Goal: Task Accomplishment & Management: Complete application form

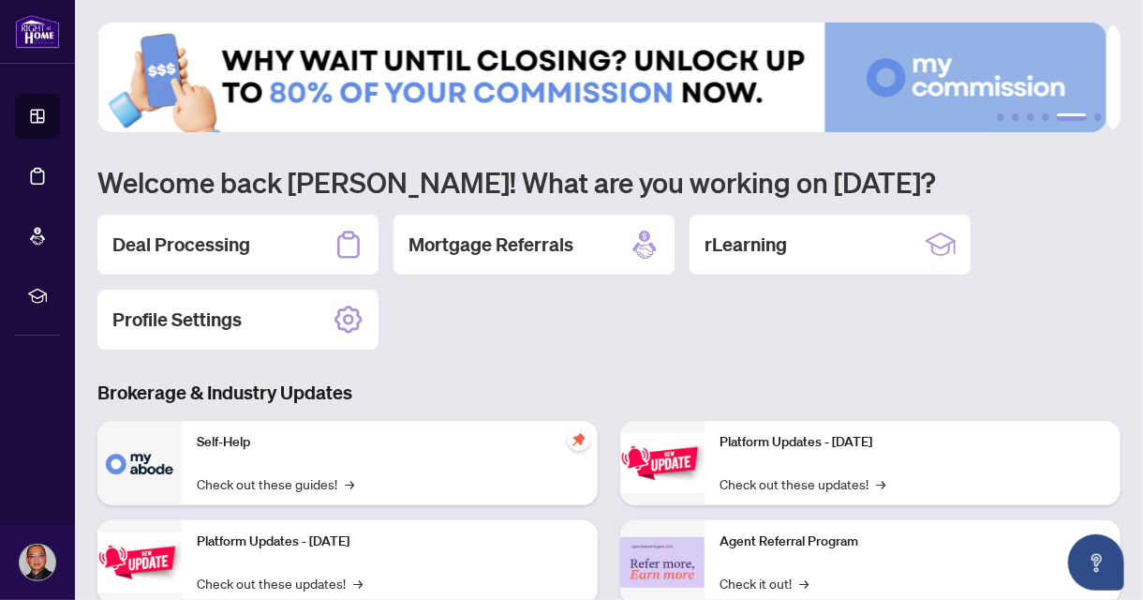
click at [257, 461] on div "Self-Help Check out these guides! →" at bounding box center [390, 463] width 416 height 84
click at [143, 461] on img at bounding box center [139, 463] width 84 height 84
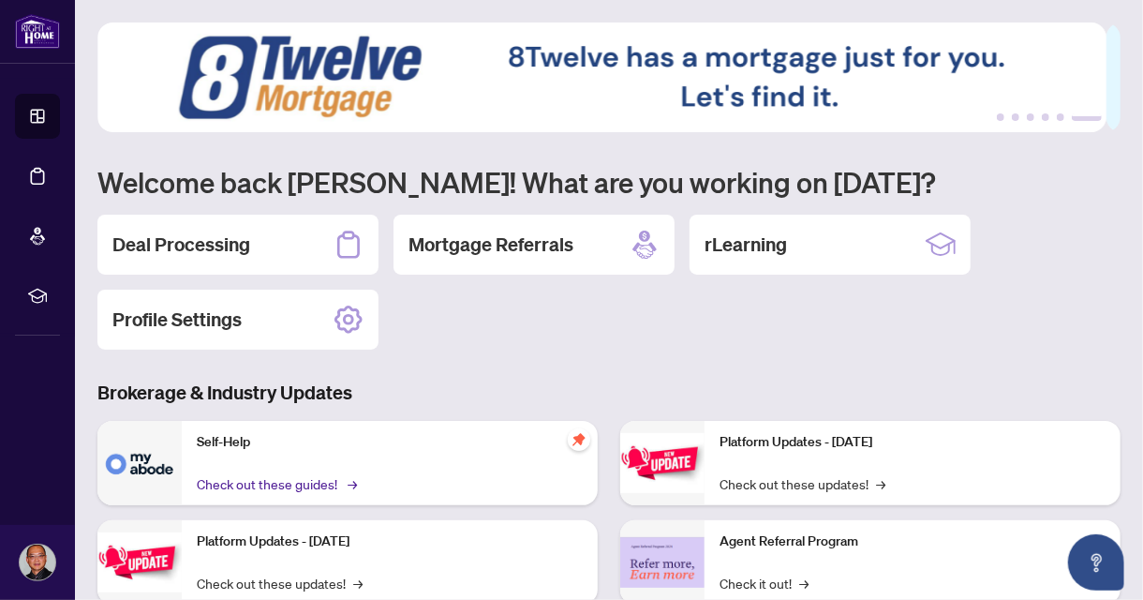
click at [323, 483] on link "Check out these guides! →" at bounding box center [275, 483] width 157 height 21
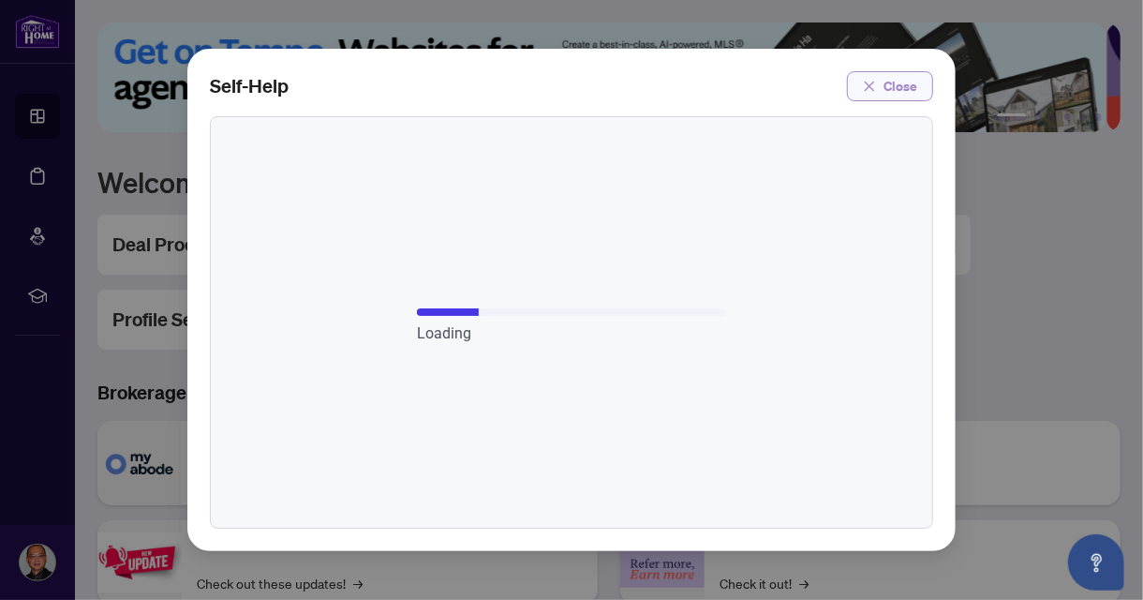
click at [874, 85] on icon "close" at bounding box center [869, 86] width 13 height 13
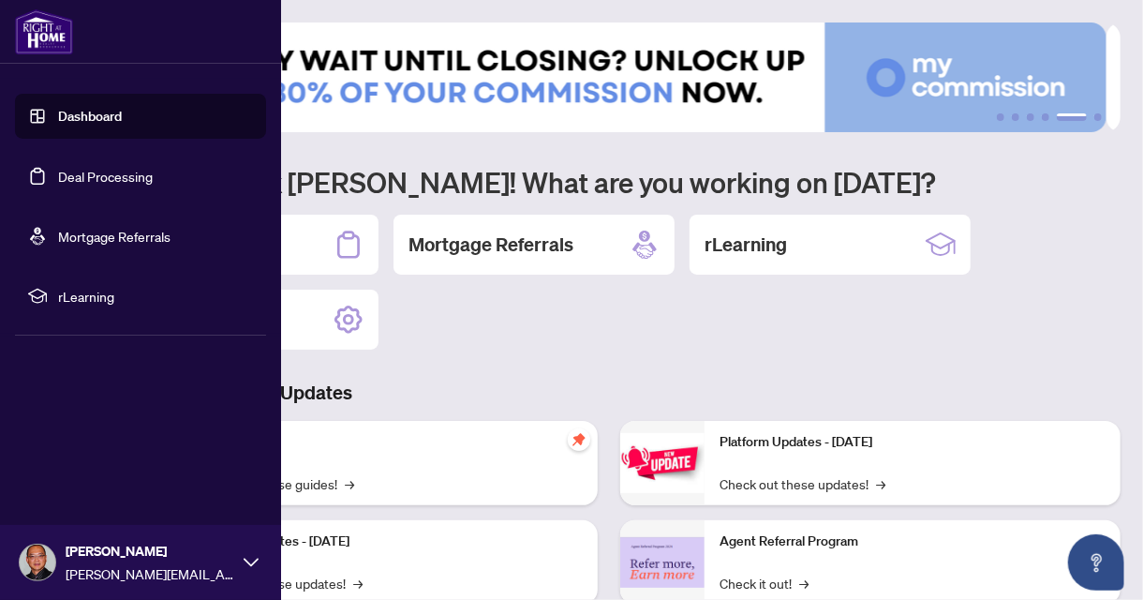
click at [82, 117] on link "Dashboard" at bounding box center [90, 116] width 64 height 17
click at [122, 180] on link "Deal Processing" at bounding box center [105, 176] width 95 height 17
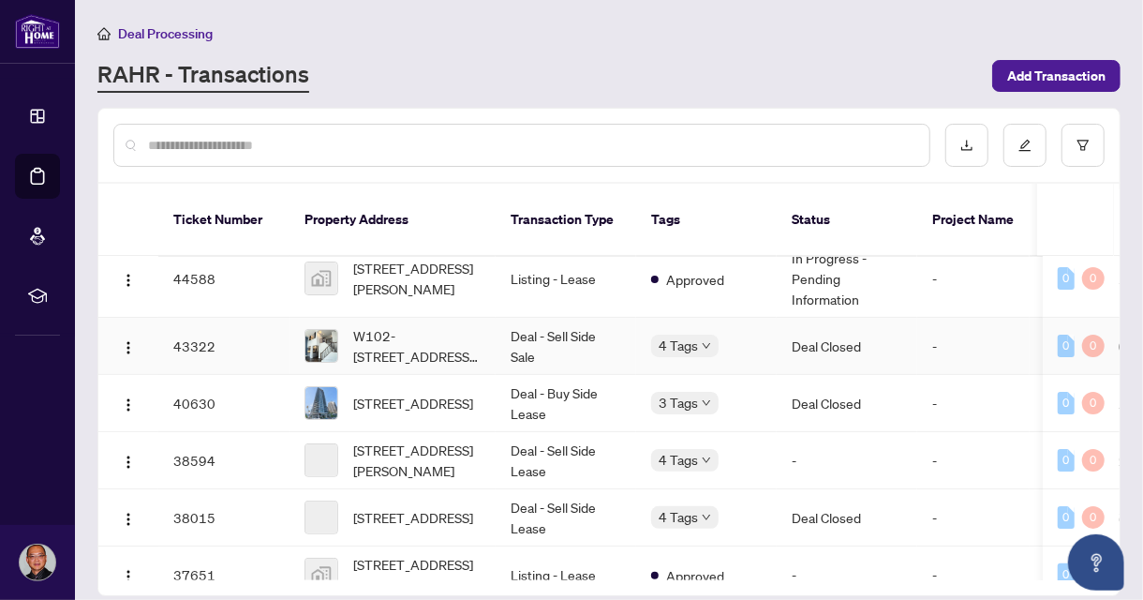
scroll to position [187, 0]
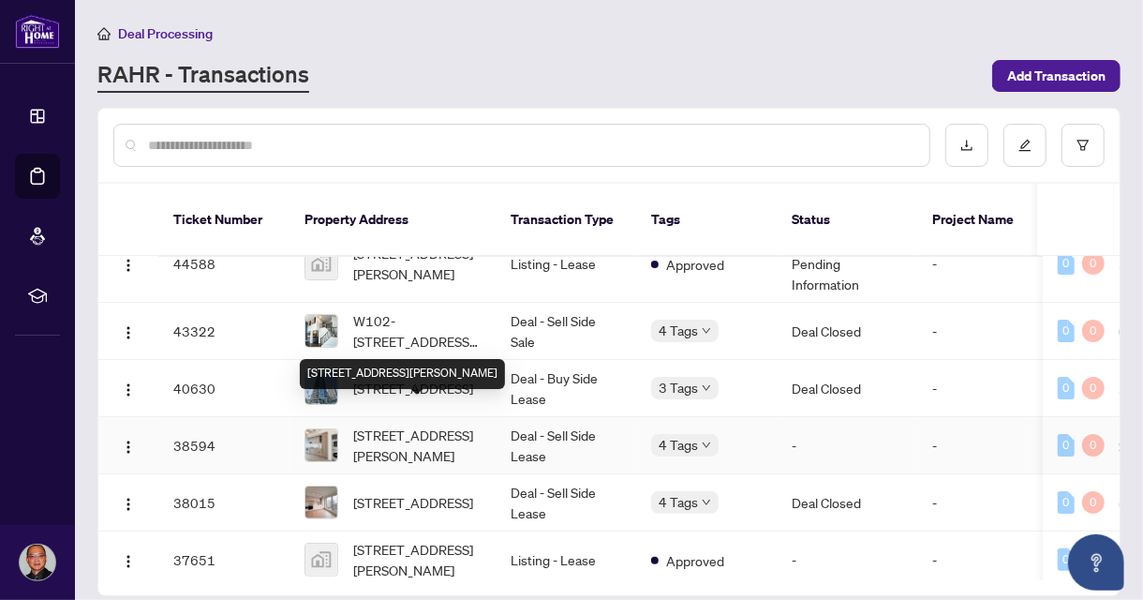
click at [389, 425] on span "[STREET_ADDRESS][PERSON_NAME]" at bounding box center [416, 445] width 127 height 41
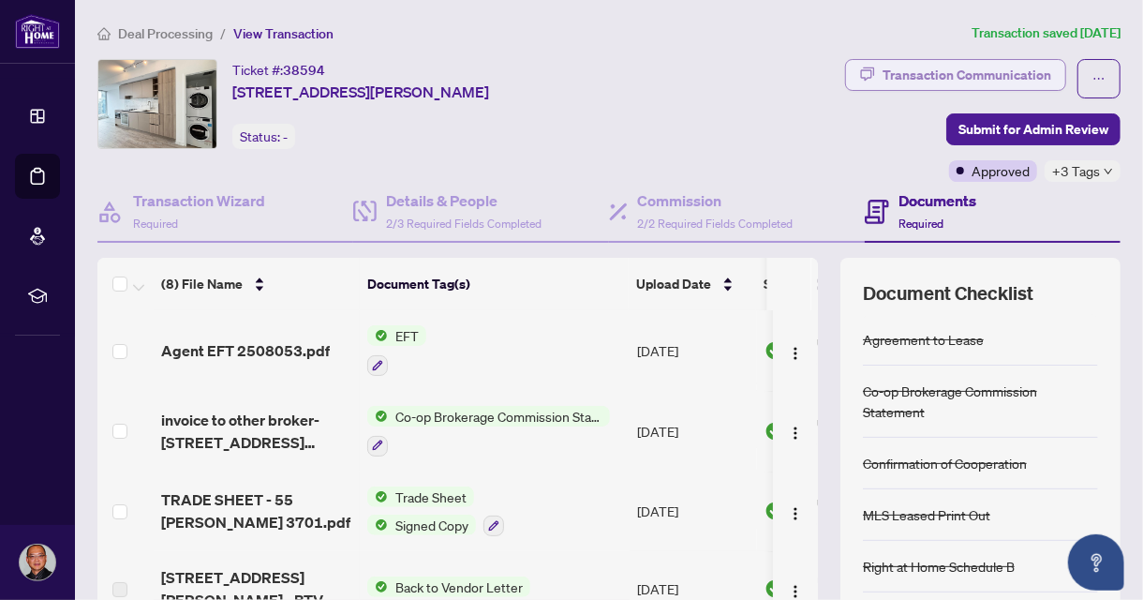
click at [979, 73] on div "Transaction Communication" at bounding box center [967, 75] width 169 height 30
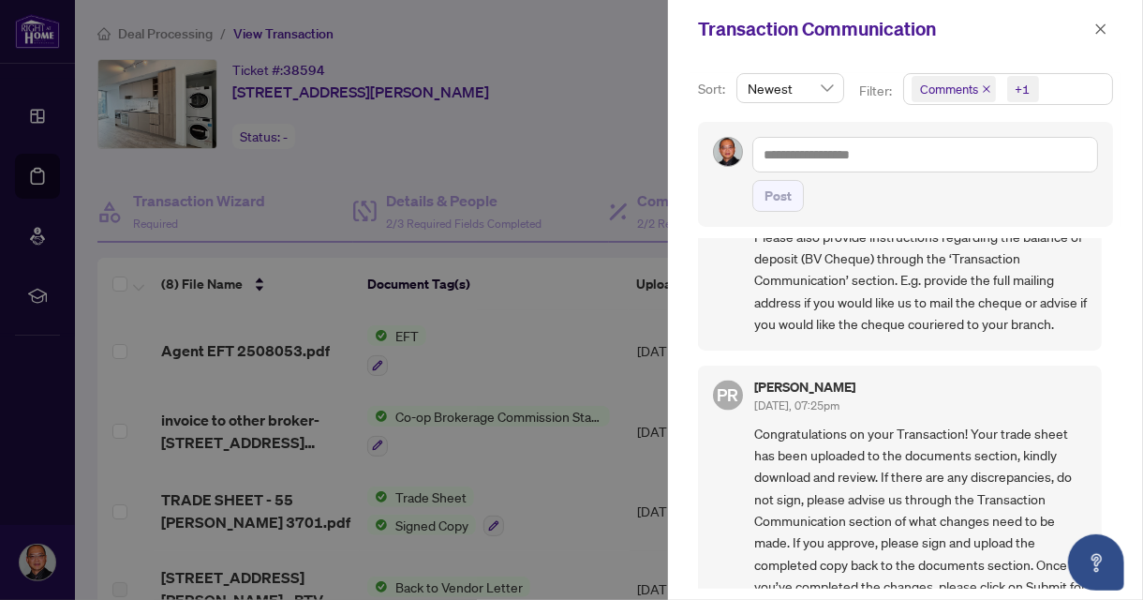
scroll to position [1440, 0]
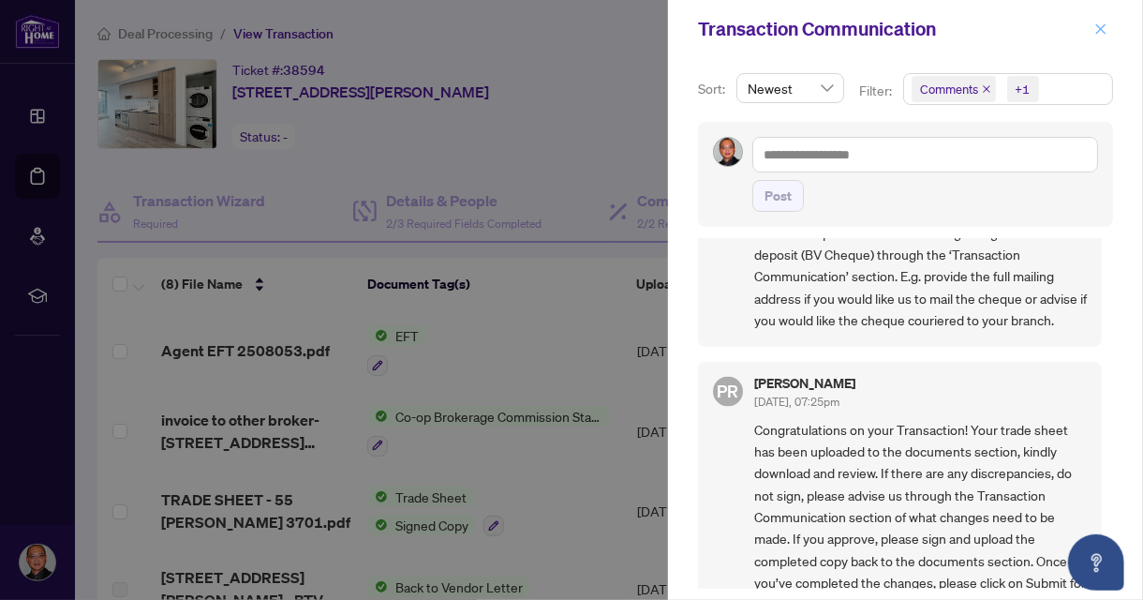
click at [1101, 26] on icon "close" at bounding box center [1102, 28] width 10 height 10
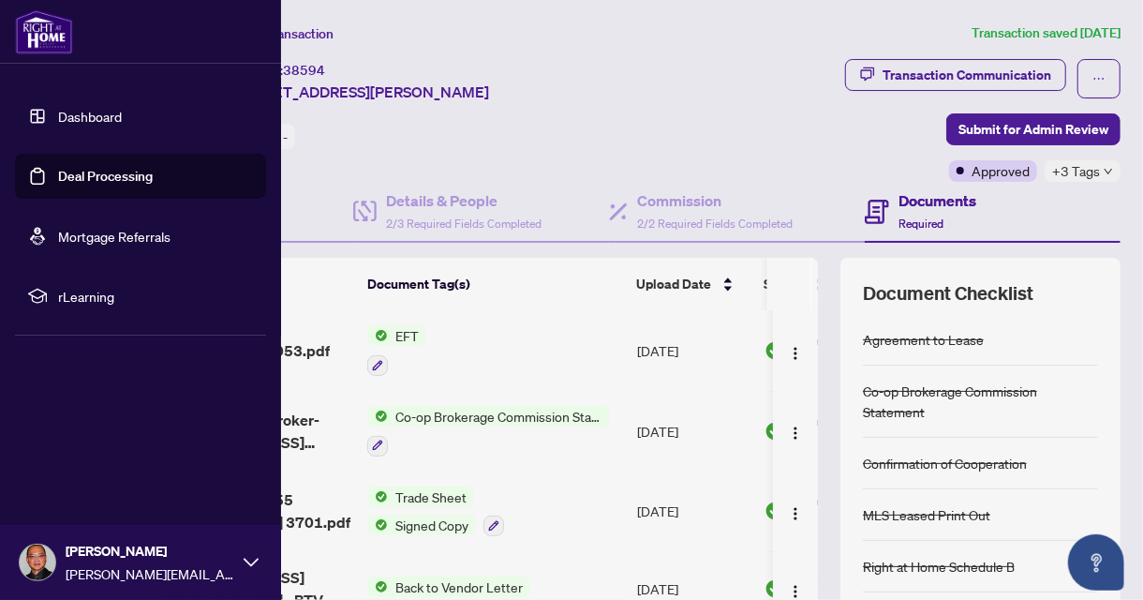
click at [84, 112] on link "Dashboard" at bounding box center [90, 116] width 64 height 17
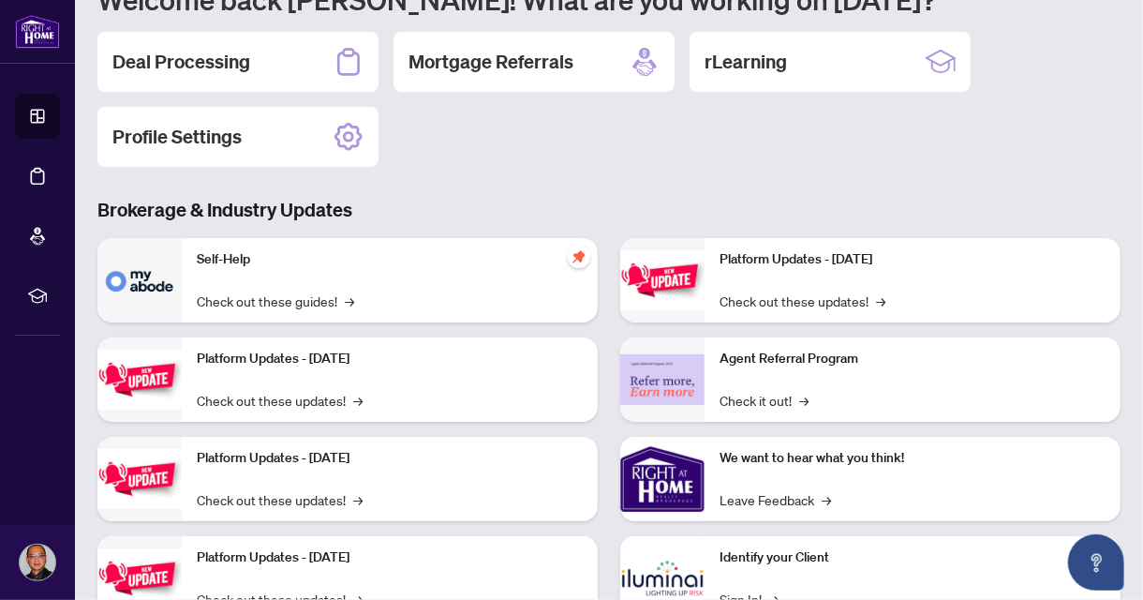
scroll to position [252, 0]
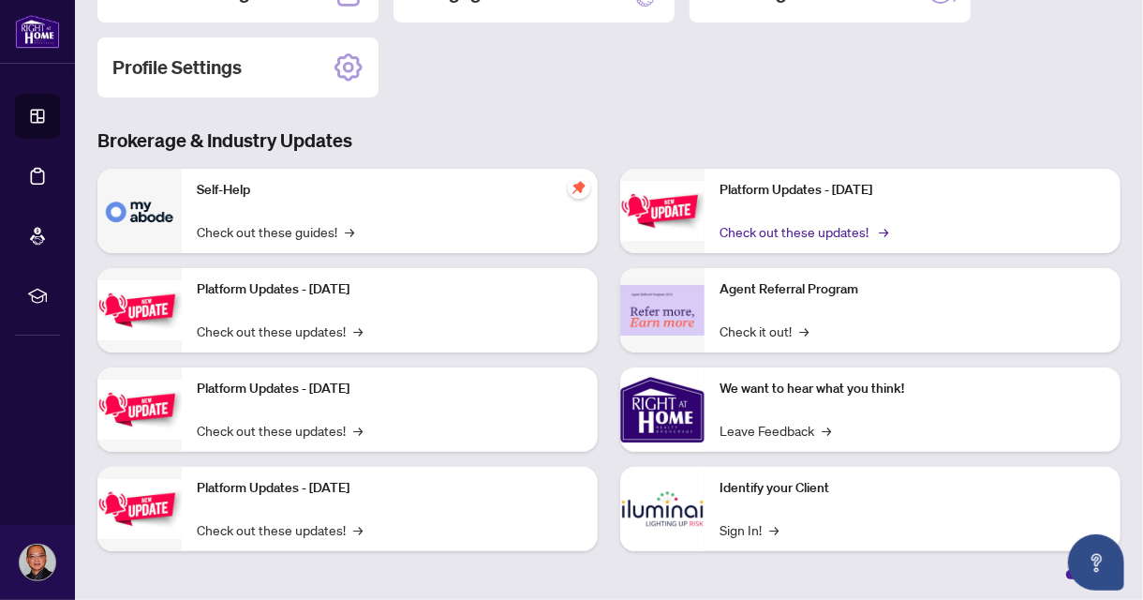
click at [794, 232] on link "Check out these updates! →" at bounding box center [803, 231] width 166 height 21
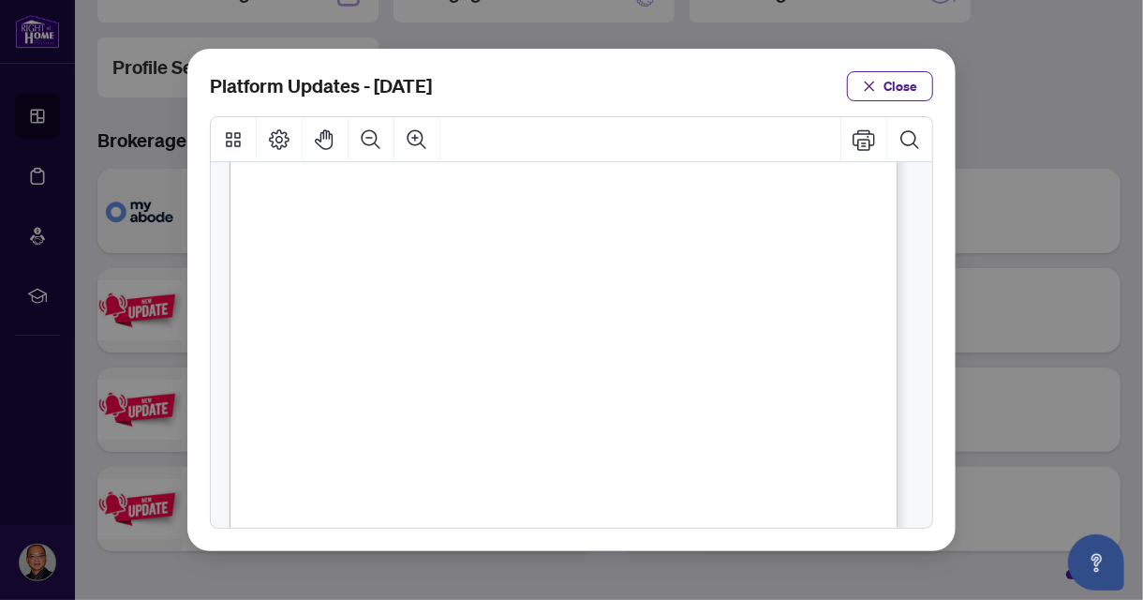
scroll to position [619, 0]
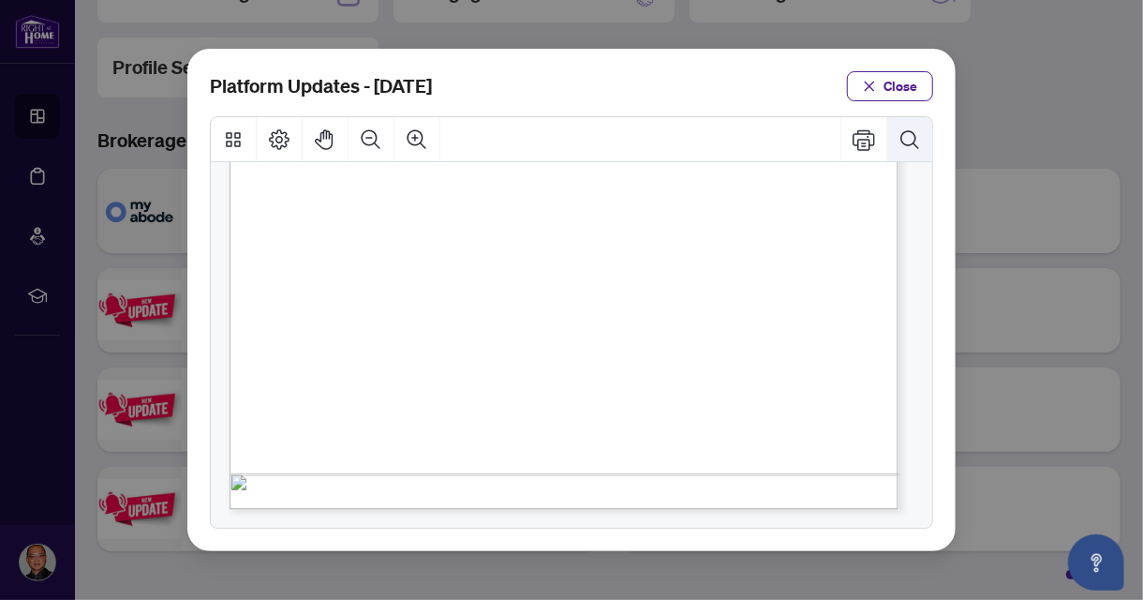
click at [911, 147] on icon "Search Document" at bounding box center [910, 139] width 22 height 22
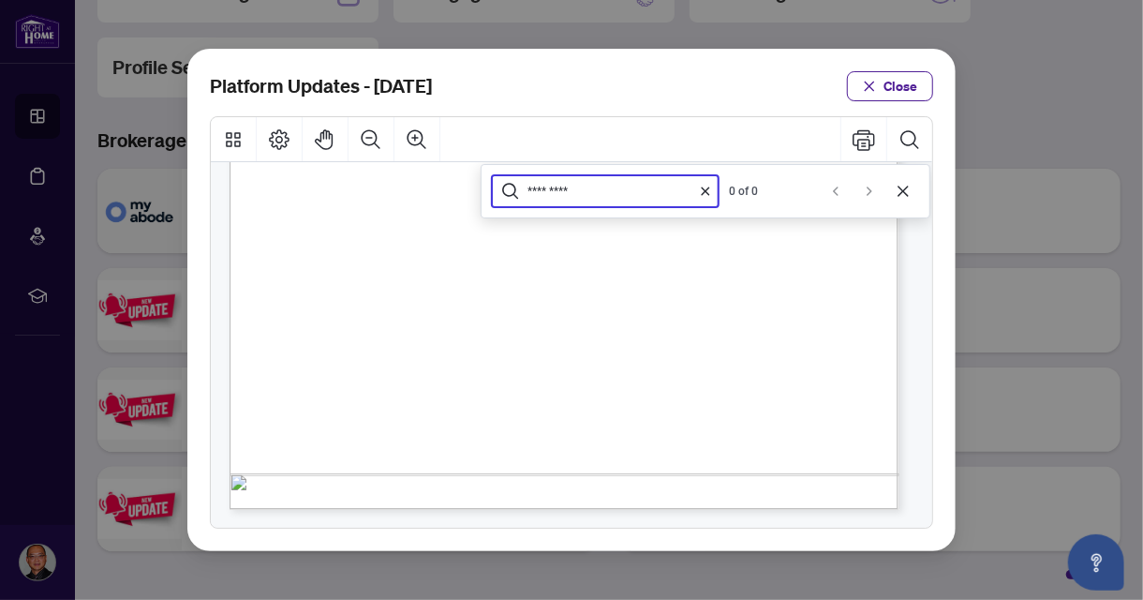
type input "**********"
click at [909, 139] on icon "Search Document" at bounding box center [910, 139] width 22 height 22
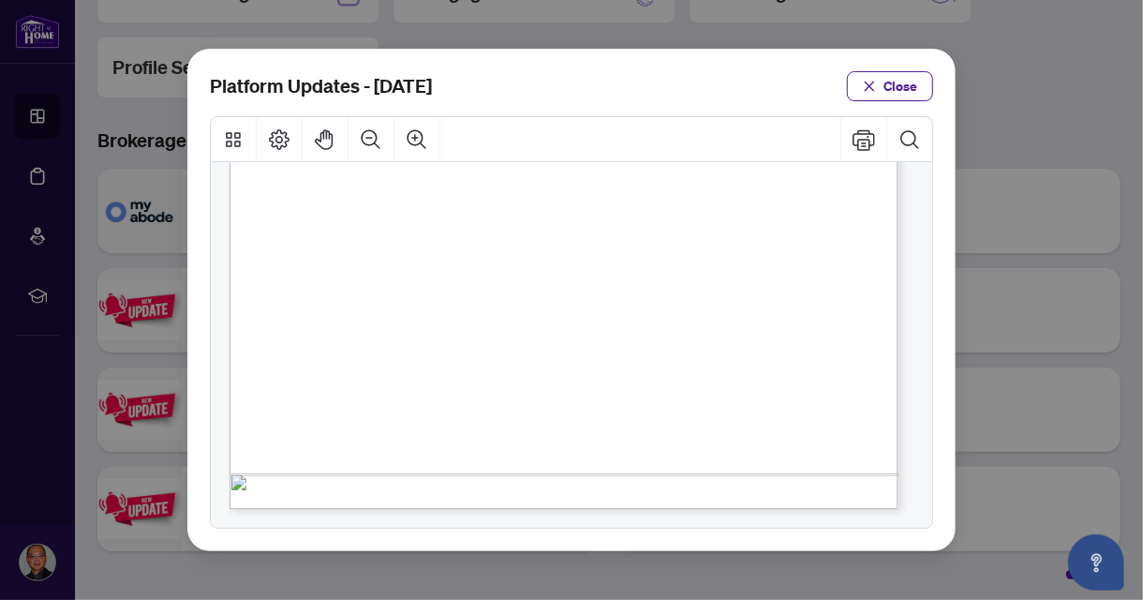
scroll to position [0, 0]
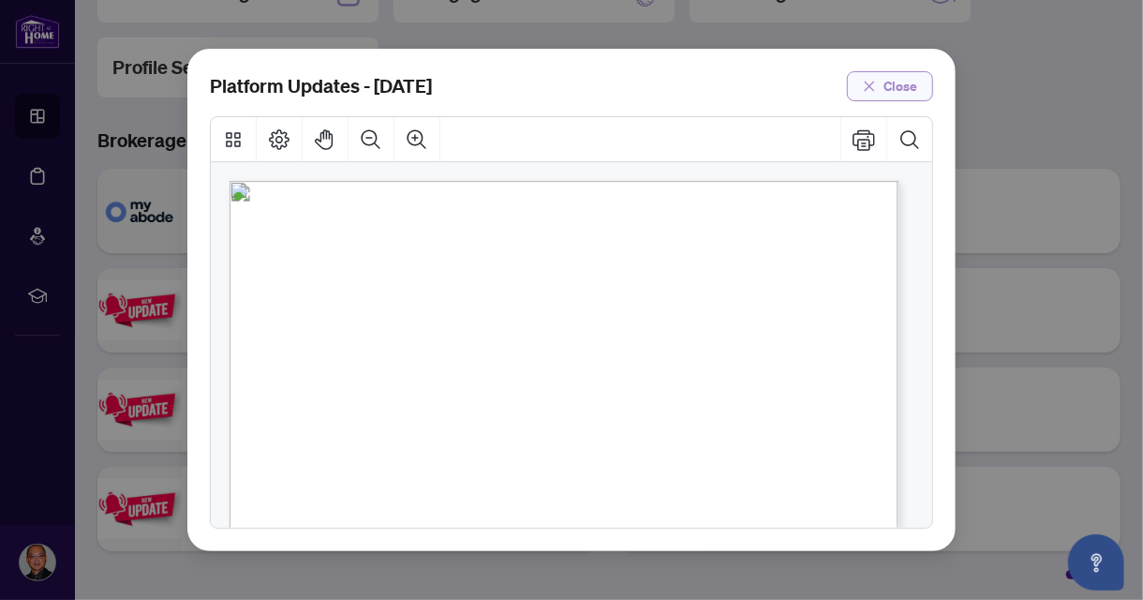
click at [876, 86] on icon "close" at bounding box center [869, 86] width 13 height 13
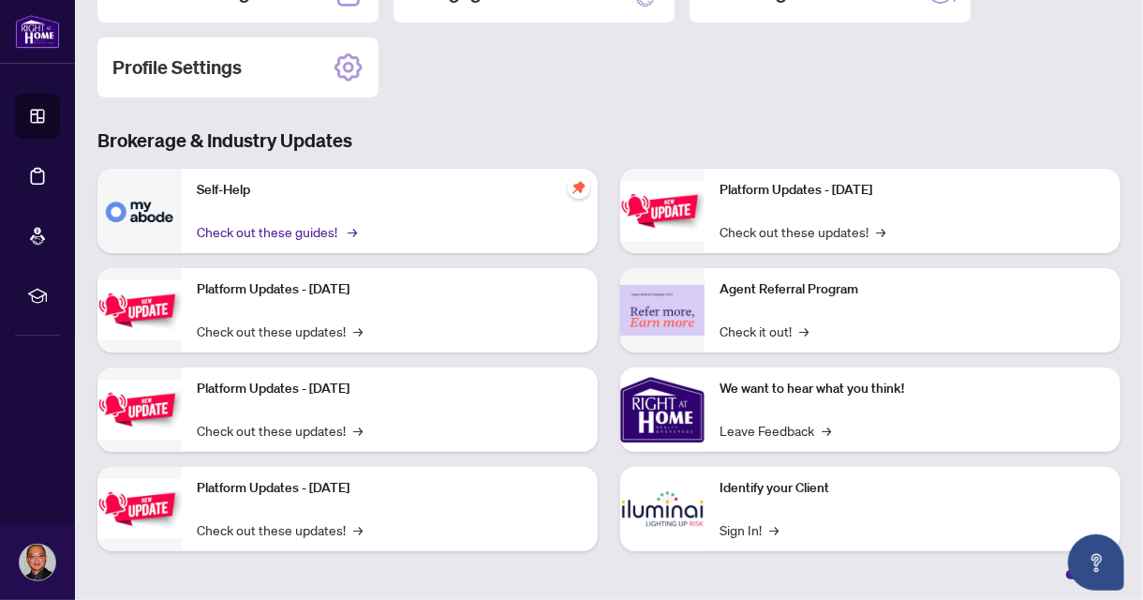
click at [329, 232] on link "Check out these guides! →" at bounding box center [275, 231] width 157 height 21
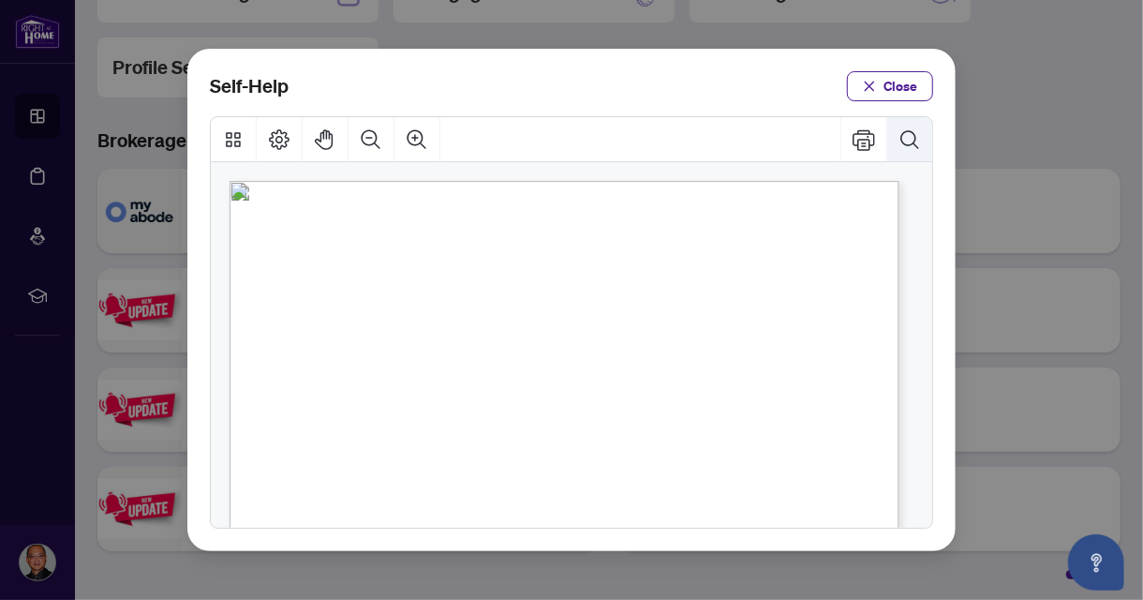
click at [907, 143] on icon "Search Document" at bounding box center [910, 139] width 22 height 22
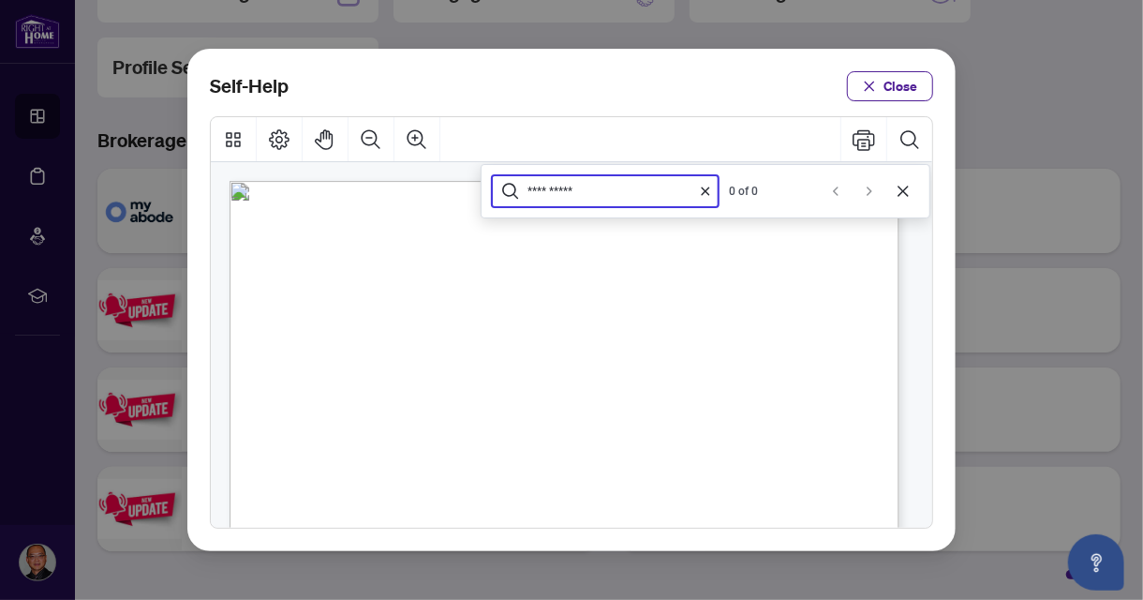
type input "**********"
click at [904, 88] on span "Close" at bounding box center [901, 86] width 34 height 30
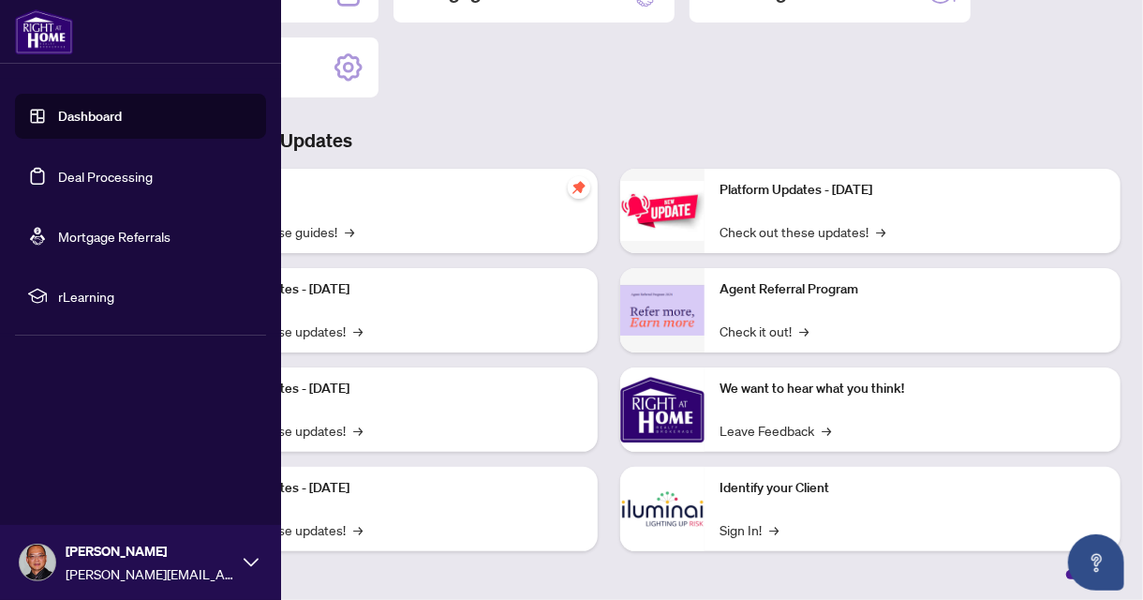
click at [100, 299] on span "rLearning" at bounding box center [155, 296] width 195 height 21
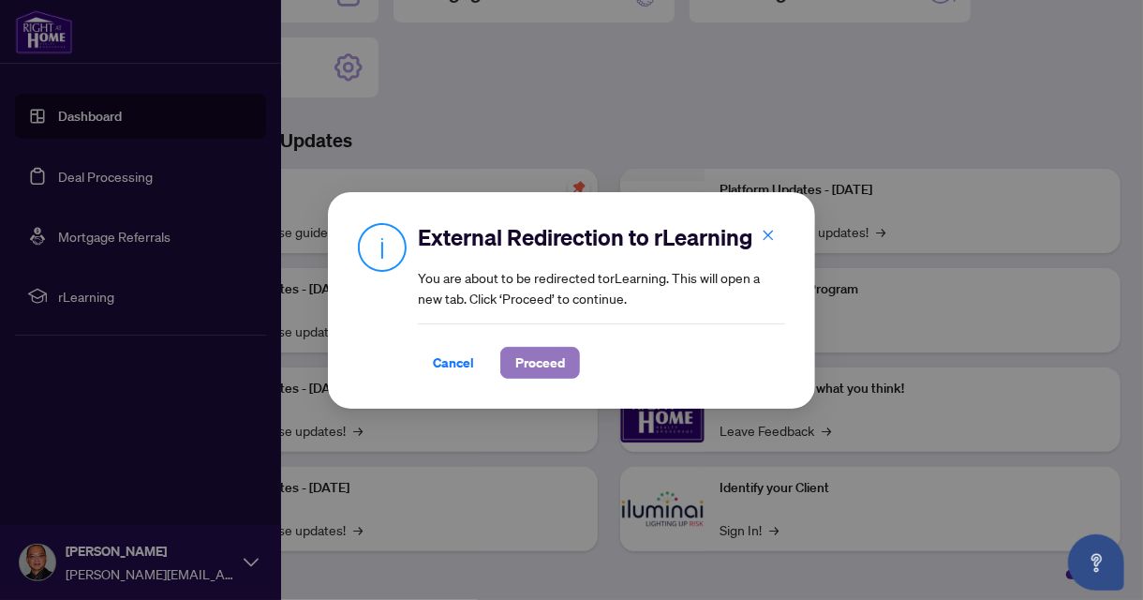
click at [541, 358] on span "Proceed" at bounding box center [540, 363] width 50 height 30
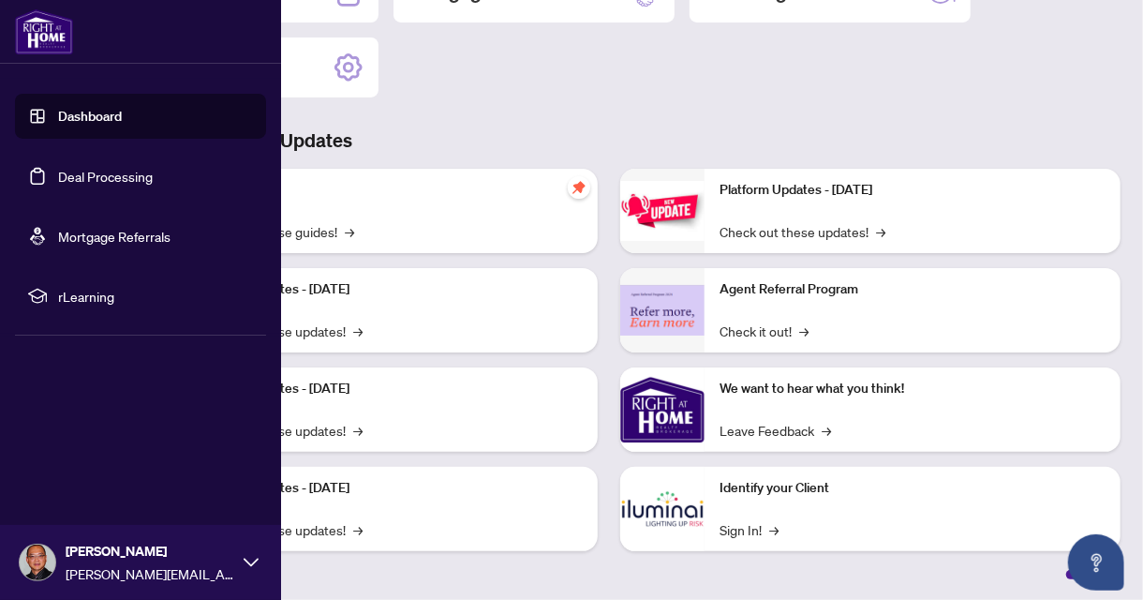
click at [124, 181] on link "Deal Processing" at bounding box center [105, 176] width 95 height 17
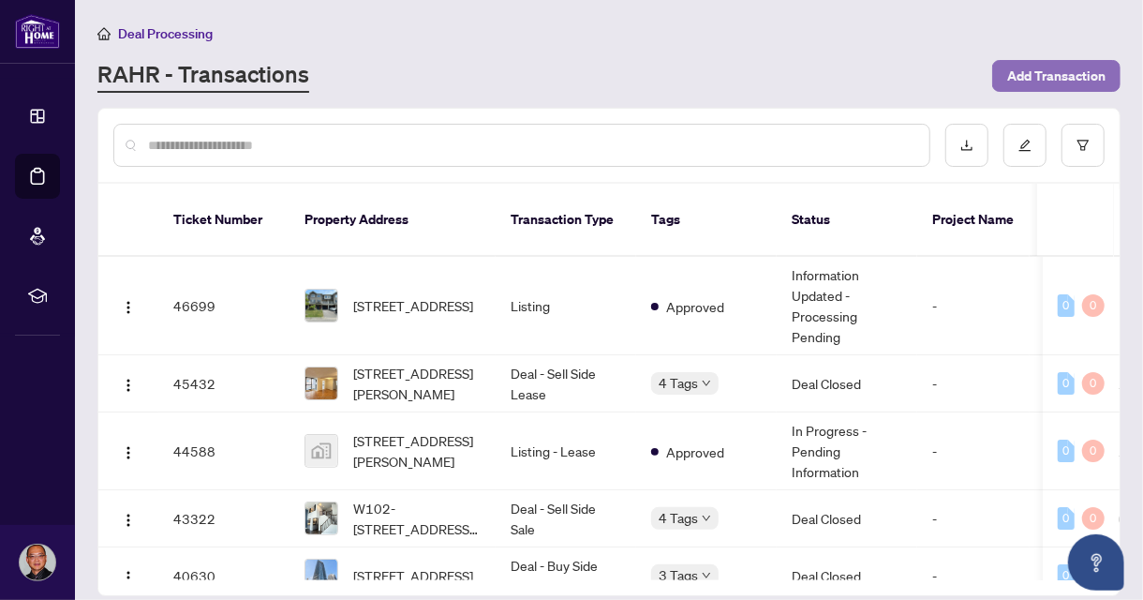
click at [1071, 71] on span "Add Transaction" at bounding box center [1057, 76] width 98 height 30
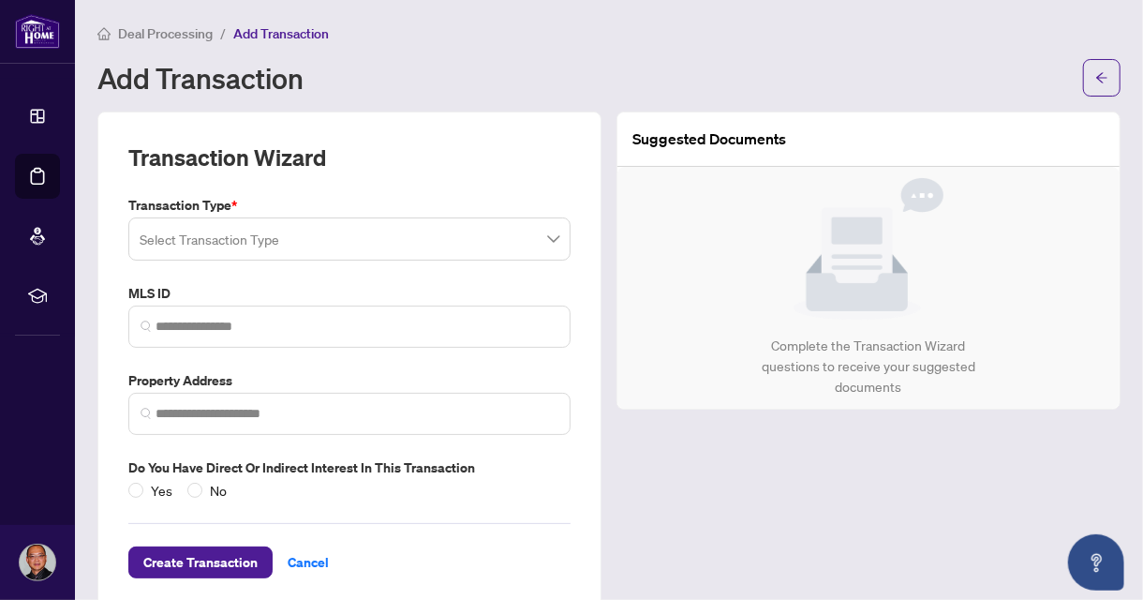
click at [547, 238] on span at bounding box center [350, 239] width 420 height 36
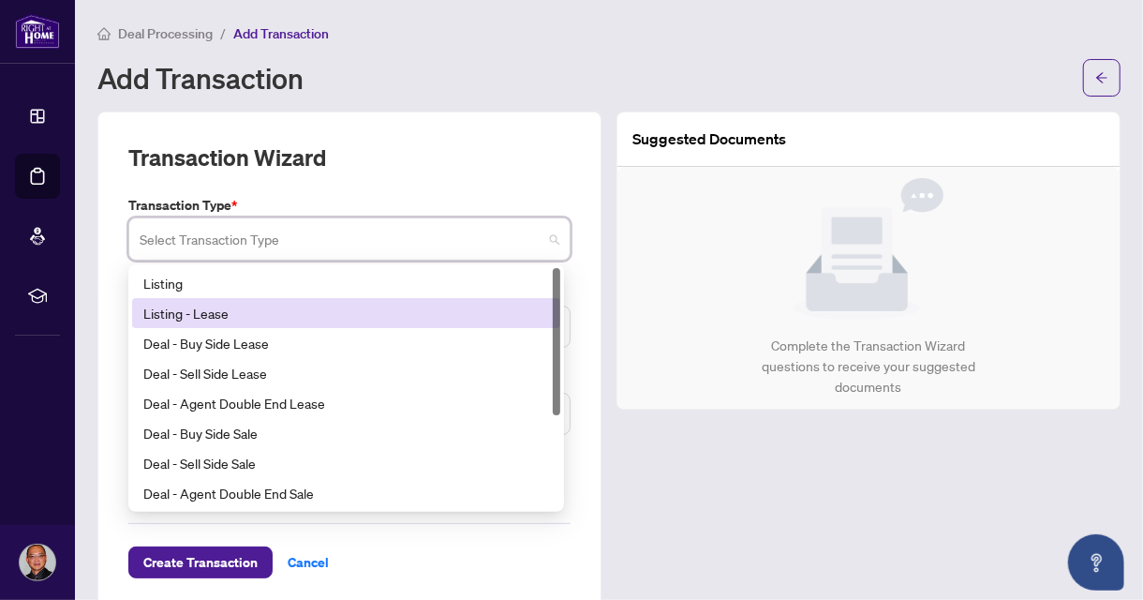
click at [182, 316] on div "Listing - Lease" at bounding box center [346, 313] width 406 height 21
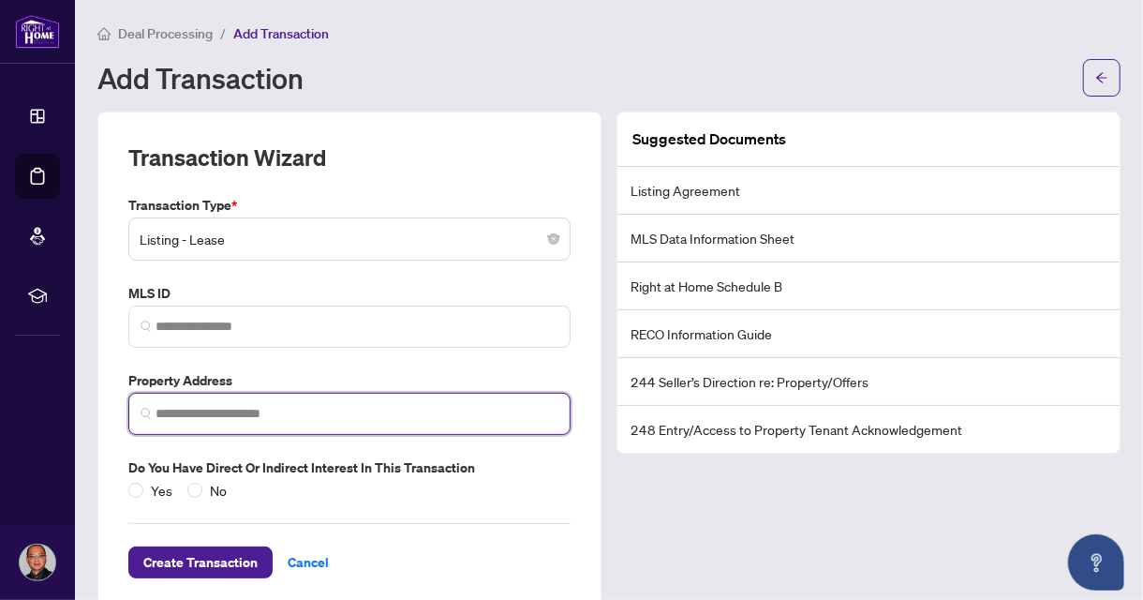
click at [291, 412] on input "search" at bounding box center [357, 414] width 403 height 20
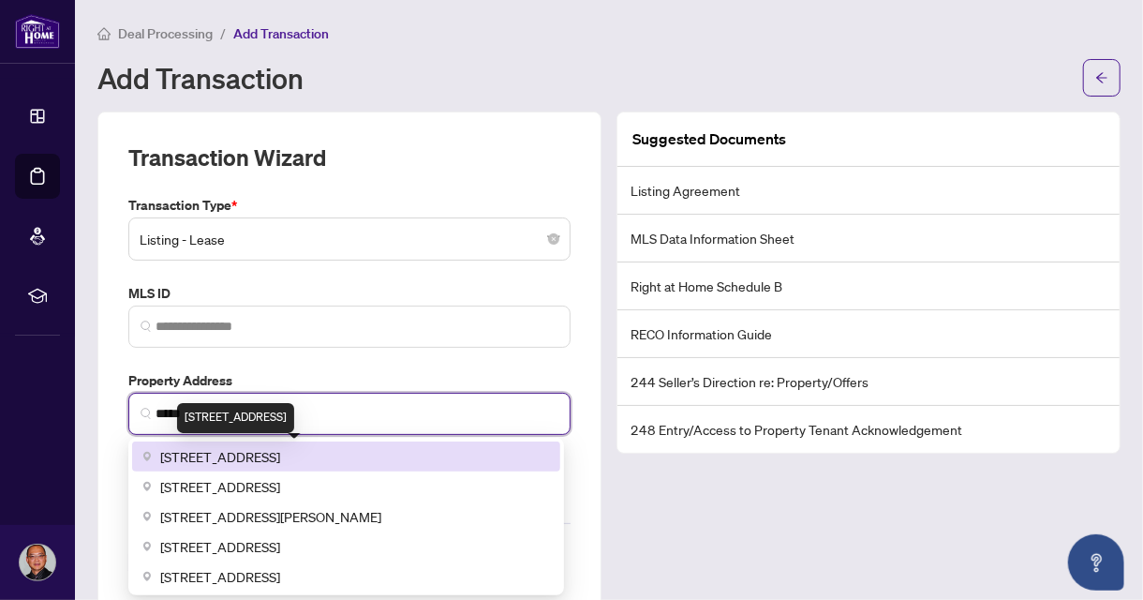
click at [280, 451] on span "[STREET_ADDRESS]" at bounding box center [220, 456] width 120 height 21
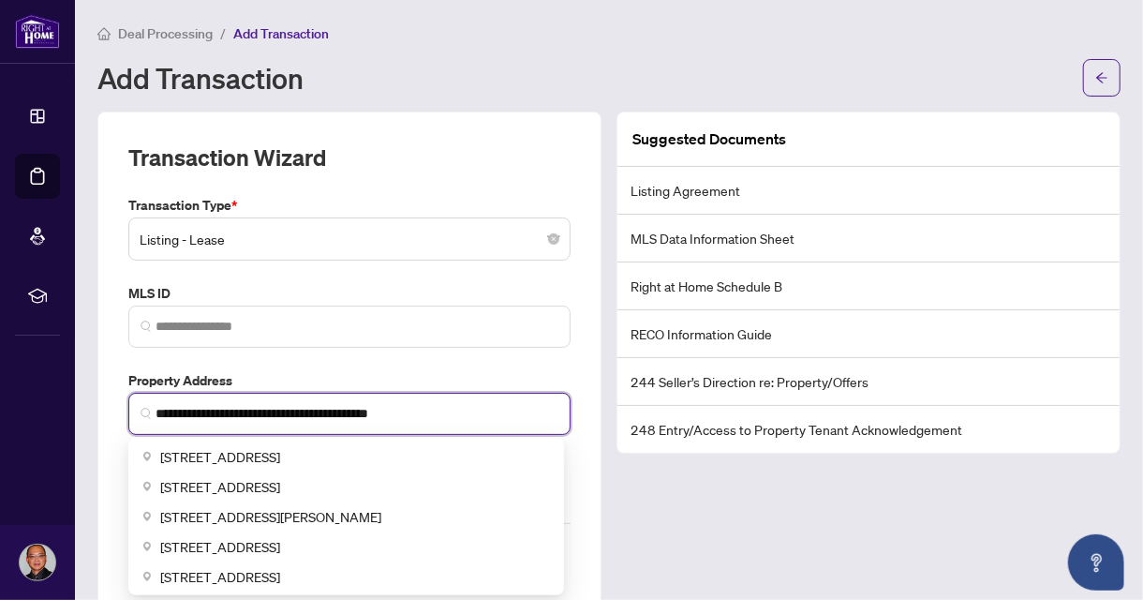
drag, startPoint x: 158, startPoint y: 410, endPoint x: 217, endPoint y: 441, distance: 67.1
click at [158, 410] on input "**********" at bounding box center [357, 414] width 403 height 20
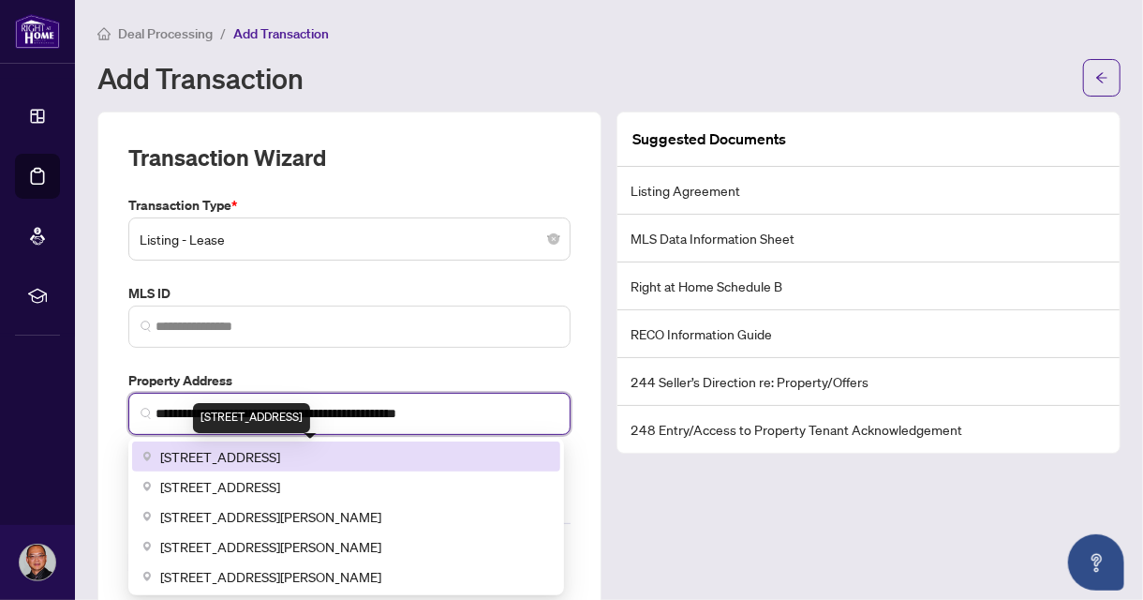
click at [280, 451] on span "[STREET_ADDRESS]" at bounding box center [220, 456] width 120 height 21
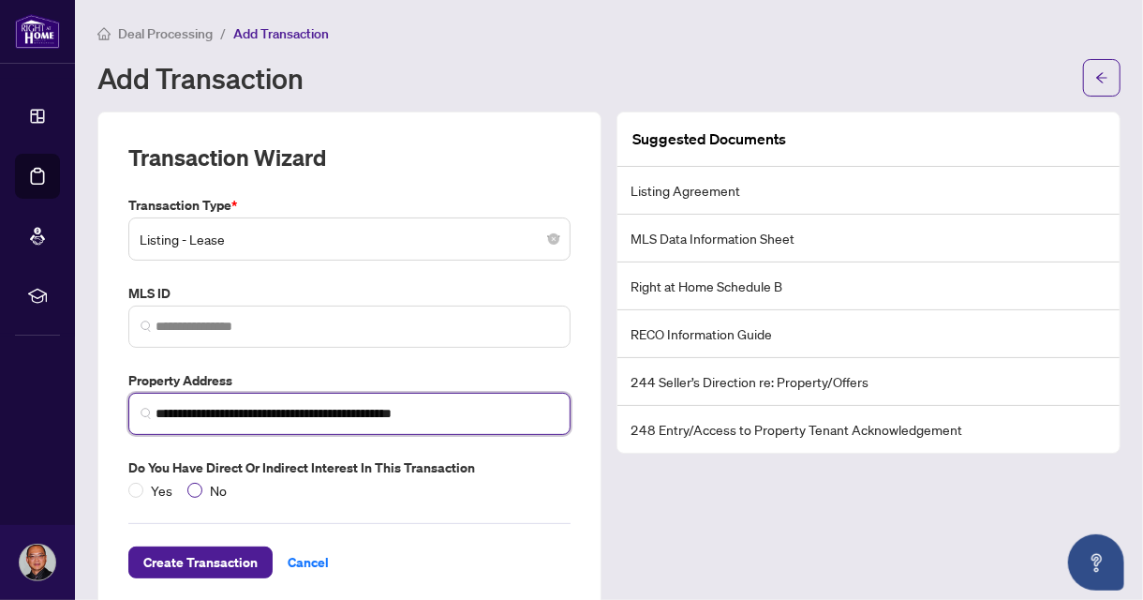
type input "**********"
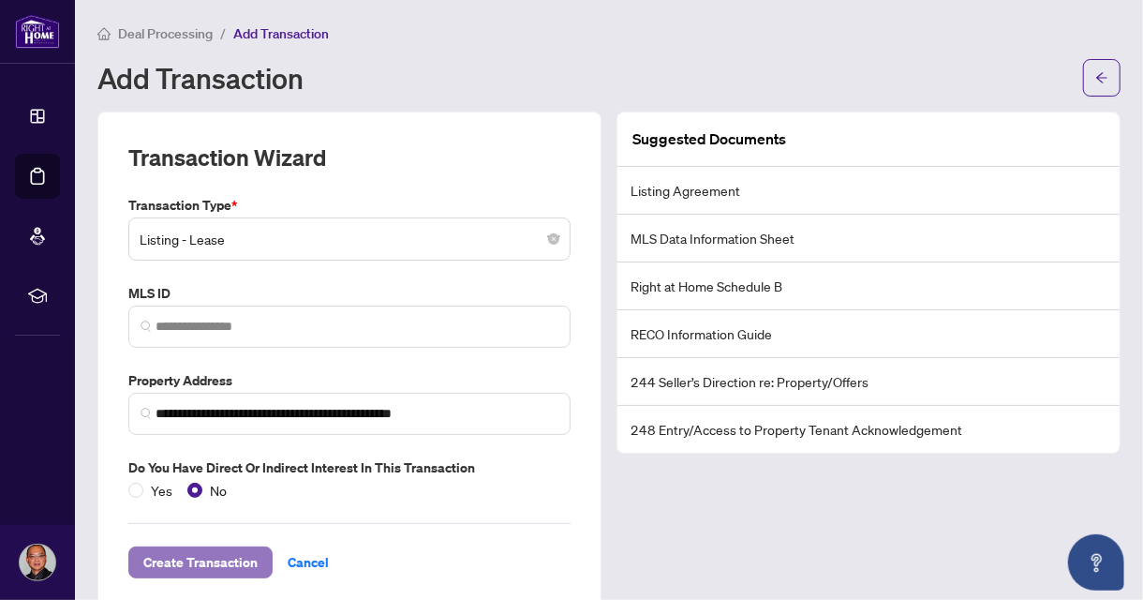
click at [202, 550] on span "Create Transaction" at bounding box center [200, 562] width 114 height 30
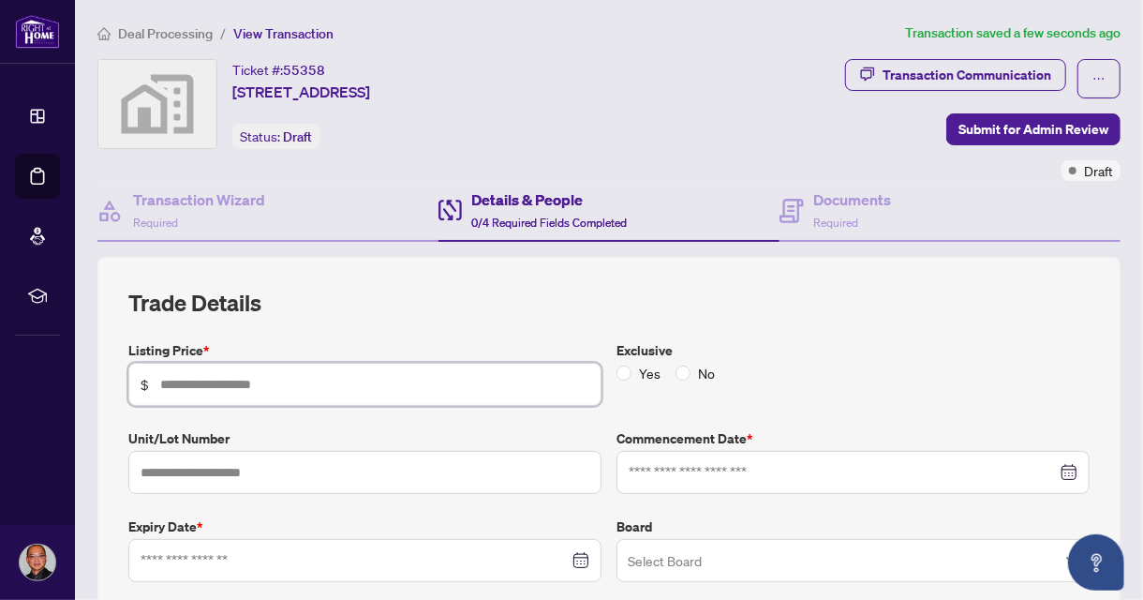
click at [356, 385] on input "text" at bounding box center [374, 384] width 429 height 21
type input "*****"
click at [321, 470] on input "text" at bounding box center [364, 472] width 473 height 43
type input "***"
click at [695, 472] on input at bounding box center [843, 472] width 428 height 21
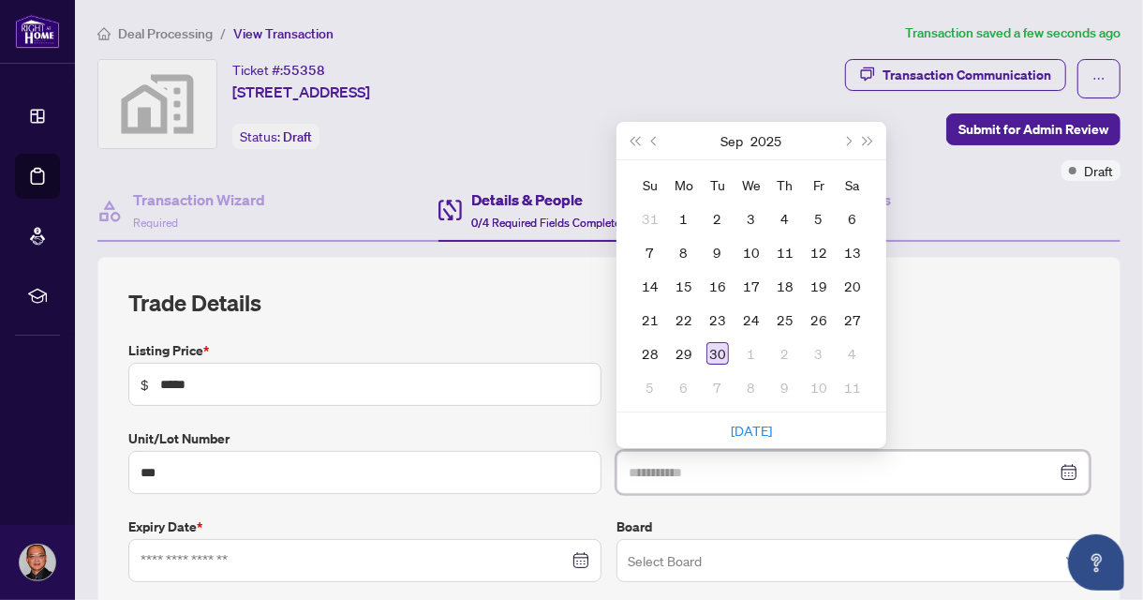
type input "**********"
click at [710, 352] on div "30" at bounding box center [718, 353] width 22 height 22
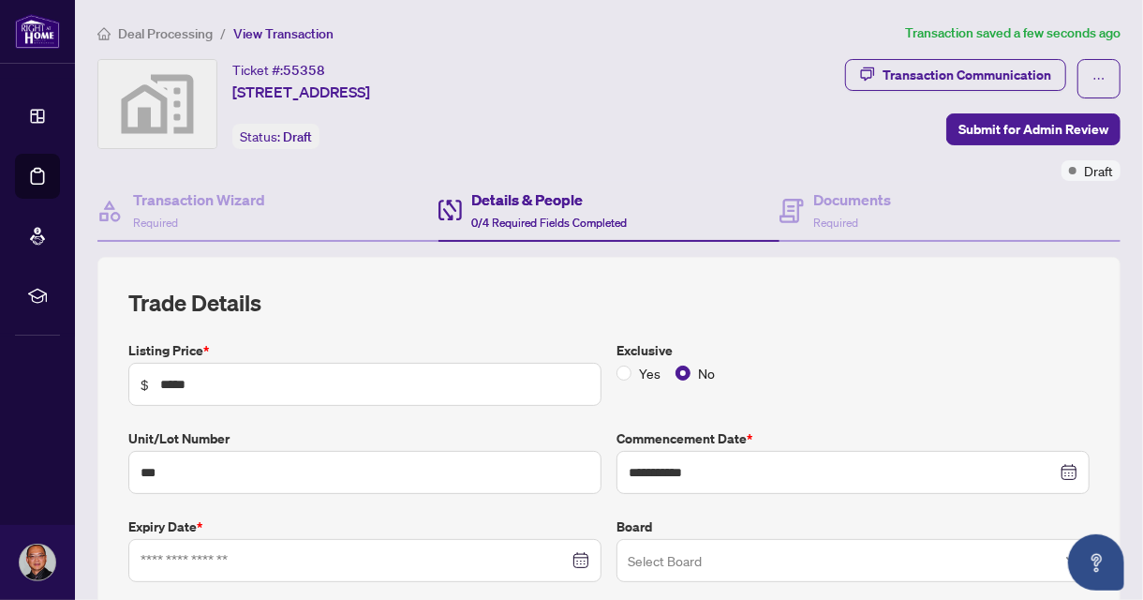
scroll to position [187, 0]
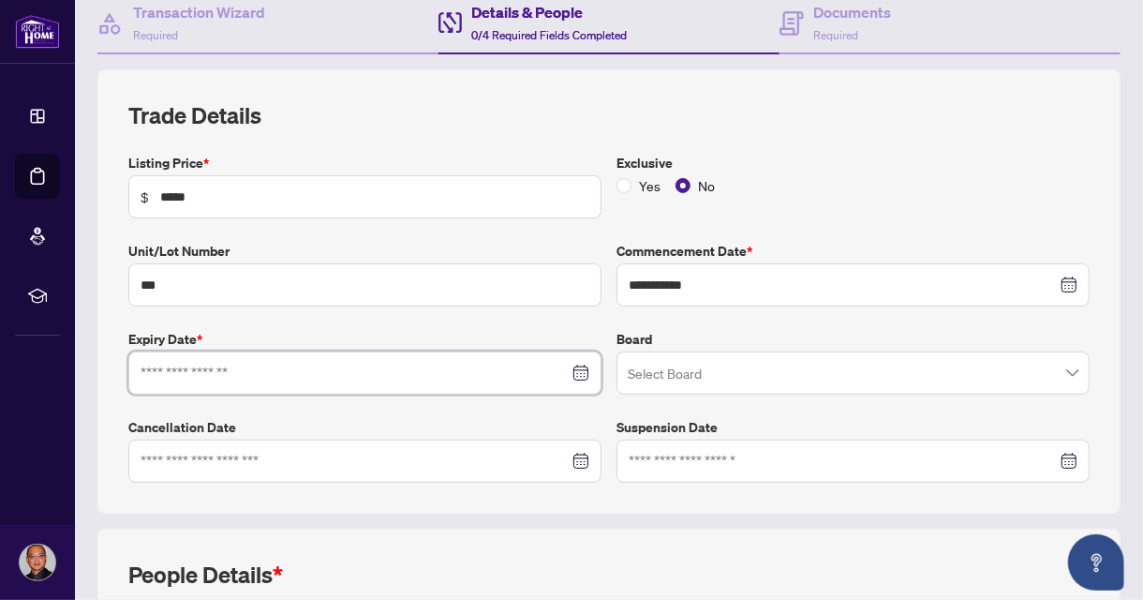
click at [369, 378] on input at bounding box center [355, 373] width 428 height 21
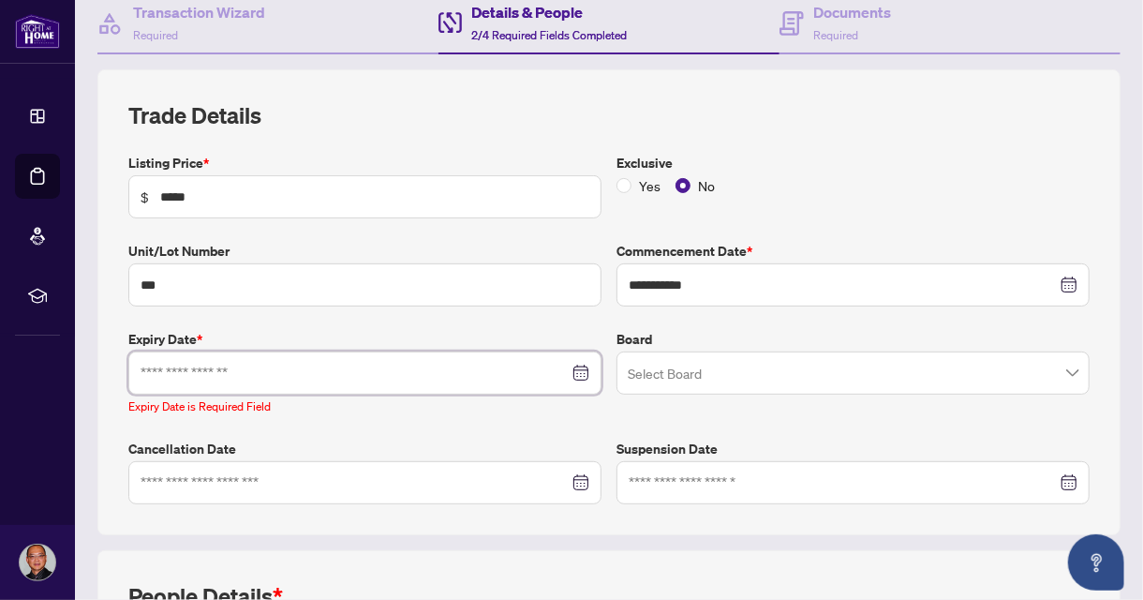
click at [567, 372] on div at bounding box center [365, 373] width 449 height 21
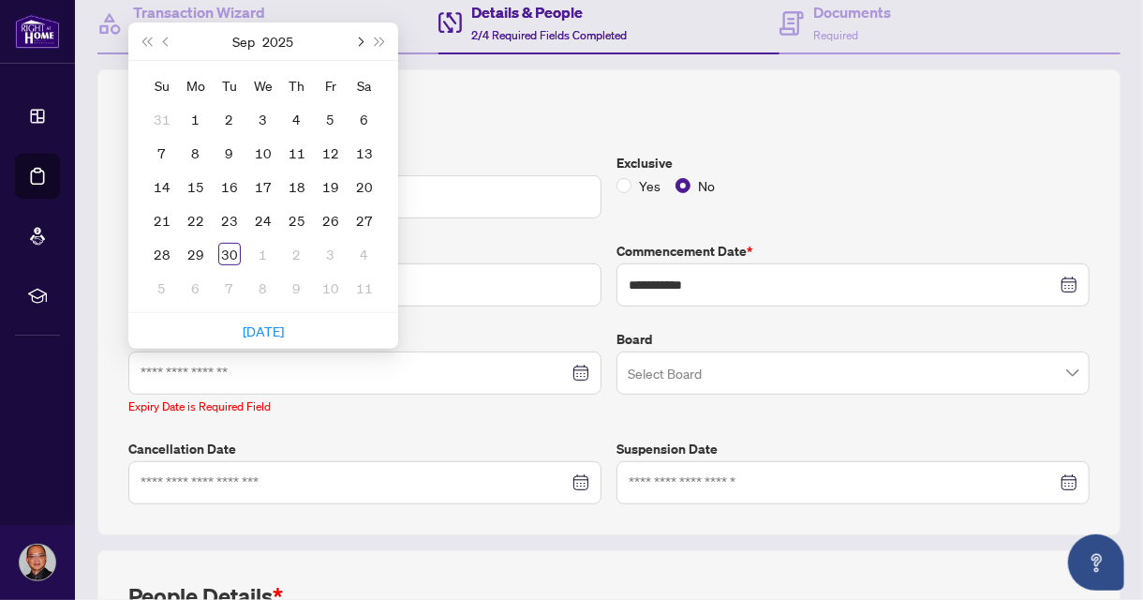
click at [358, 38] on span "Next month (PageDown)" at bounding box center [358, 41] width 9 height 9
click at [352, 36] on button "Next month (PageDown)" at bounding box center [359, 40] width 21 height 37
type input "**********"
click at [262, 256] on div "31" at bounding box center [263, 254] width 22 height 22
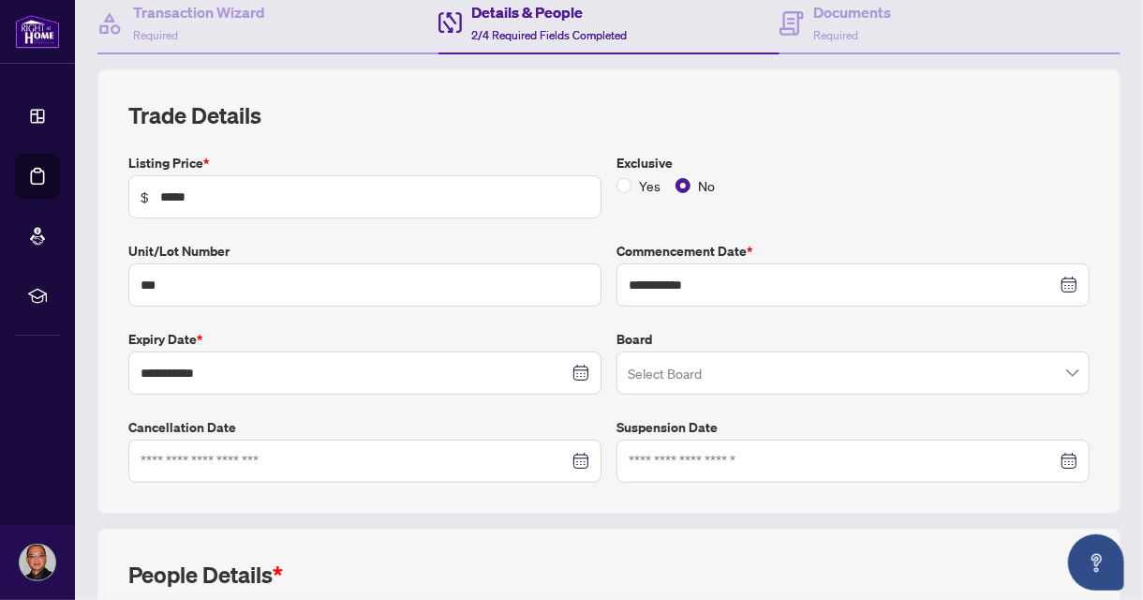
click at [1064, 378] on span at bounding box center [853, 373] width 451 height 36
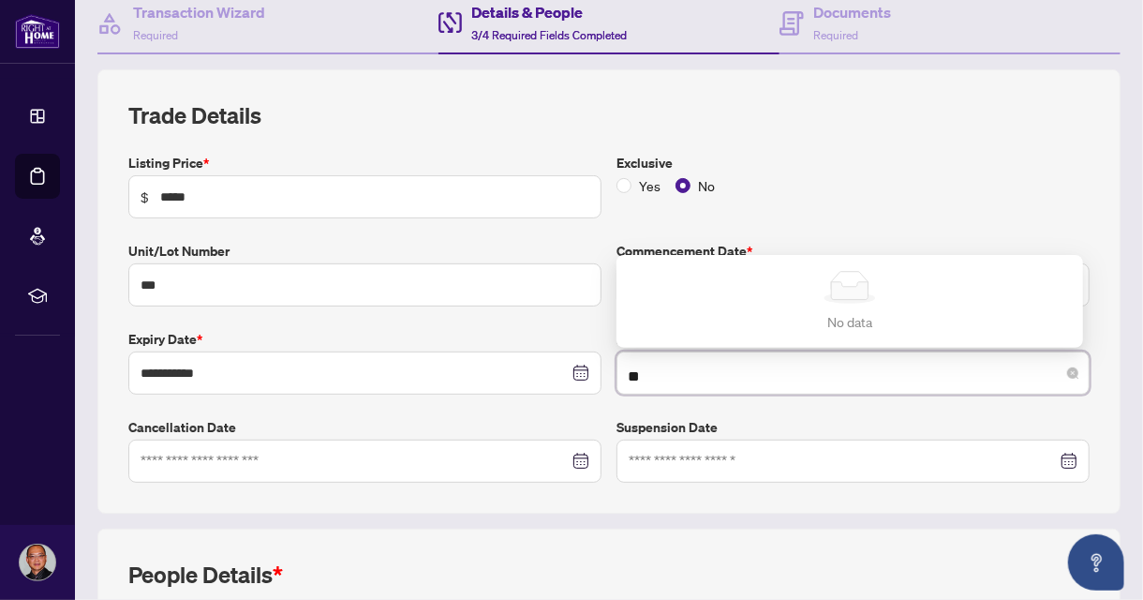
type input "*"
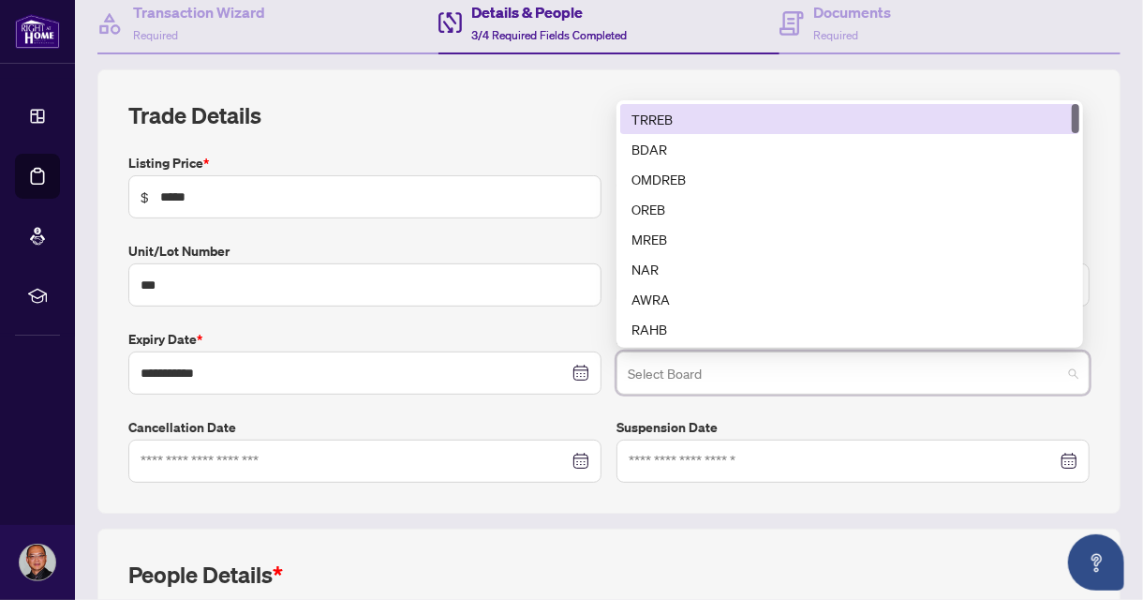
drag, startPoint x: 641, startPoint y: 112, endPoint x: 824, endPoint y: 248, distance: 227.8
click at [641, 113] on div "TRREB" at bounding box center [850, 119] width 437 height 21
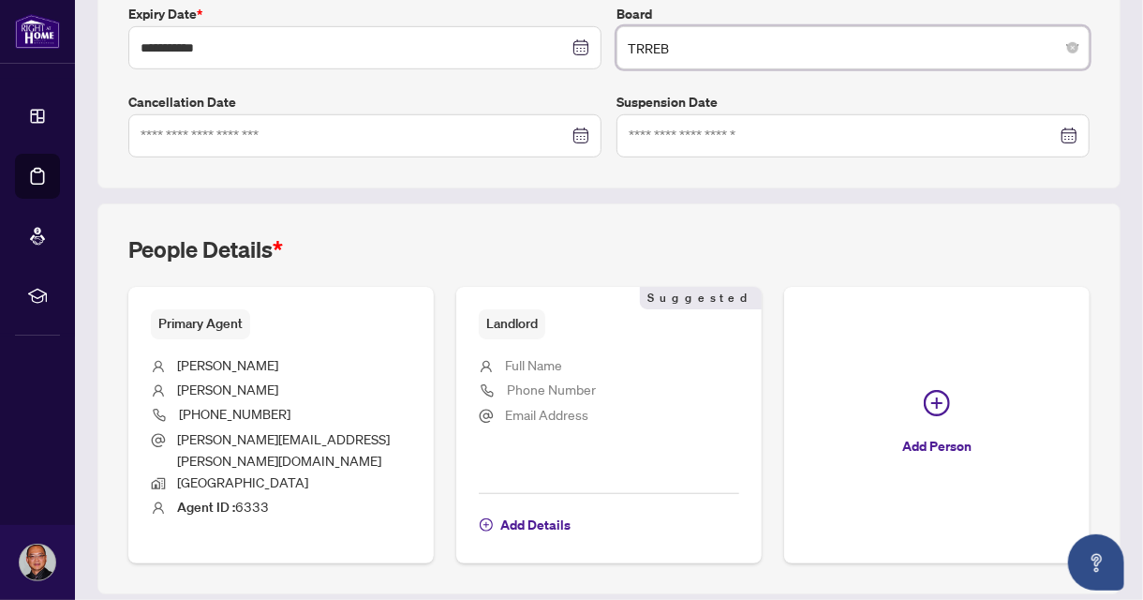
scroll to position [550, 0]
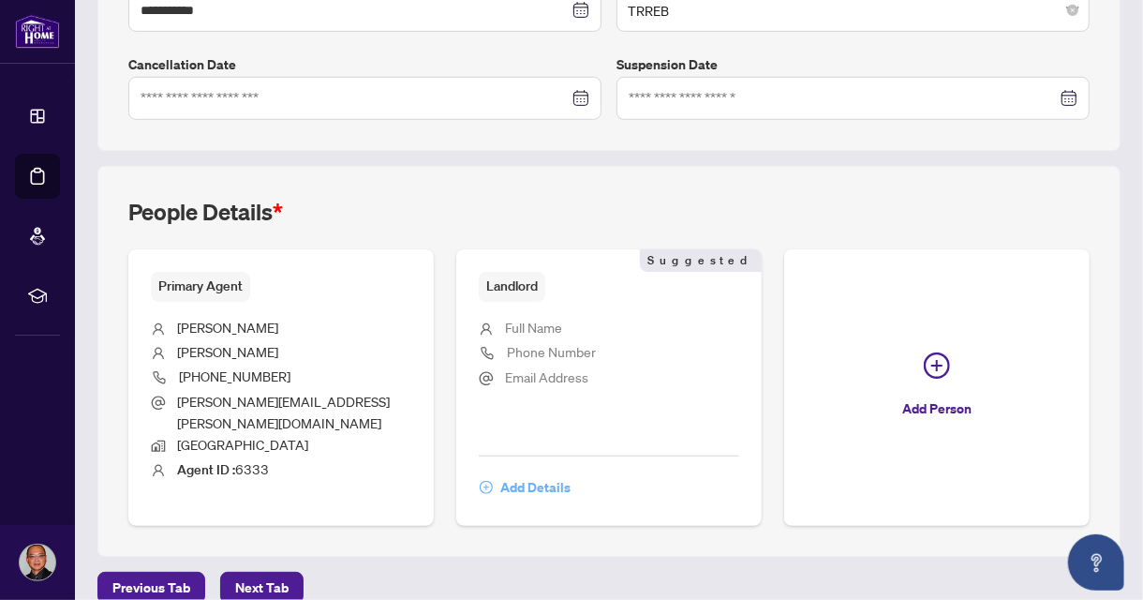
click at [542, 472] on span "Add Details" at bounding box center [536, 487] width 70 height 30
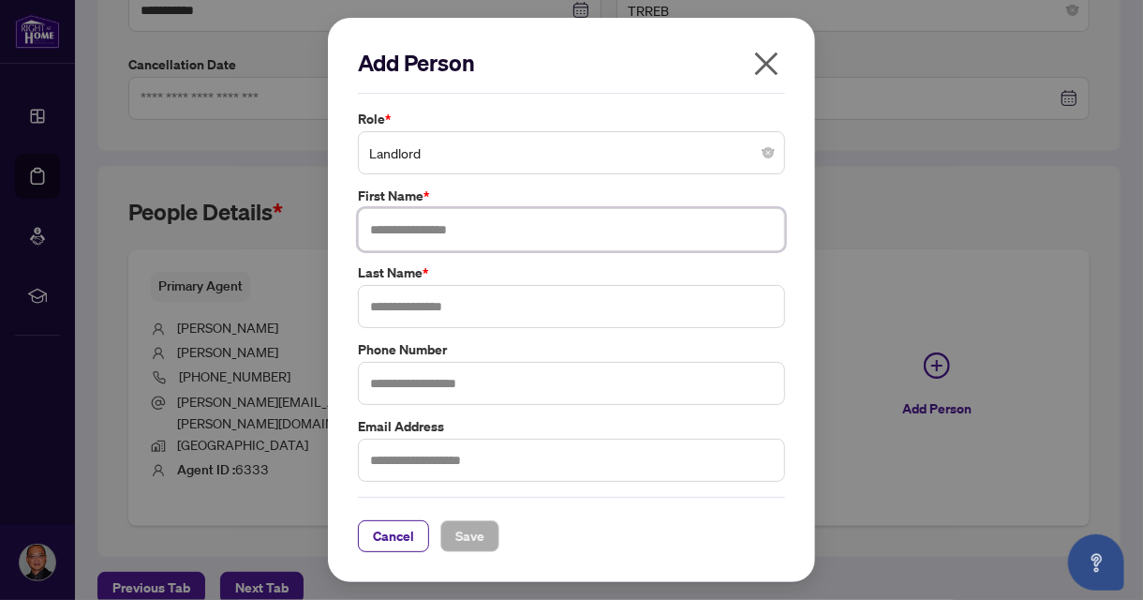
click at [488, 238] on input "text" at bounding box center [571, 229] width 427 height 43
type input "**********"
click at [438, 310] on input "text" at bounding box center [571, 306] width 427 height 43
type input "***"
click at [492, 465] on input "text" at bounding box center [571, 460] width 427 height 43
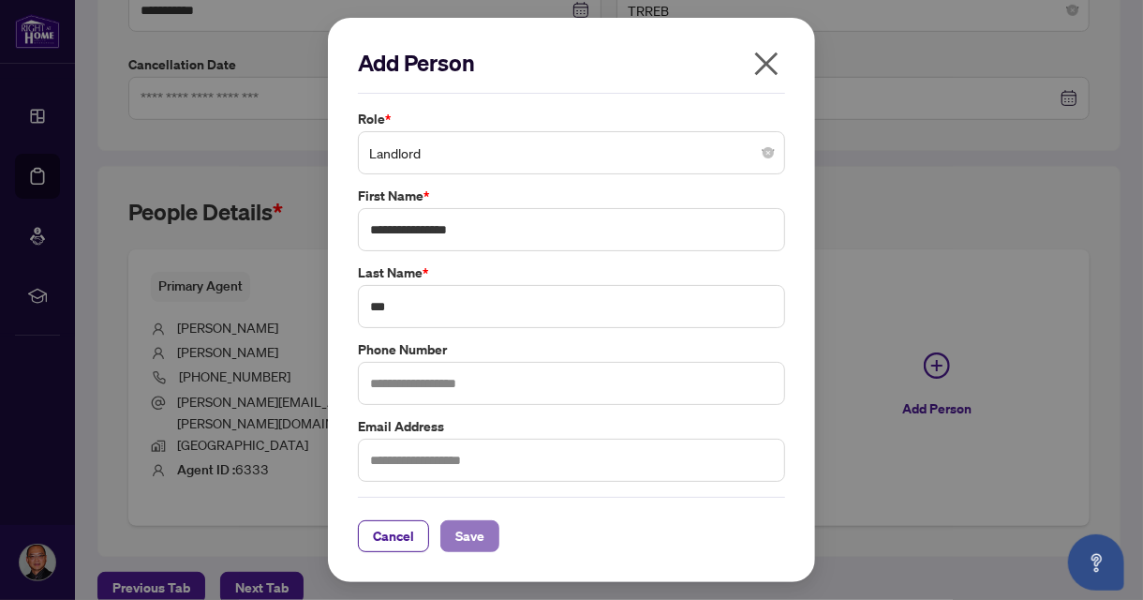
click at [459, 535] on span "Save" at bounding box center [470, 536] width 29 height 30
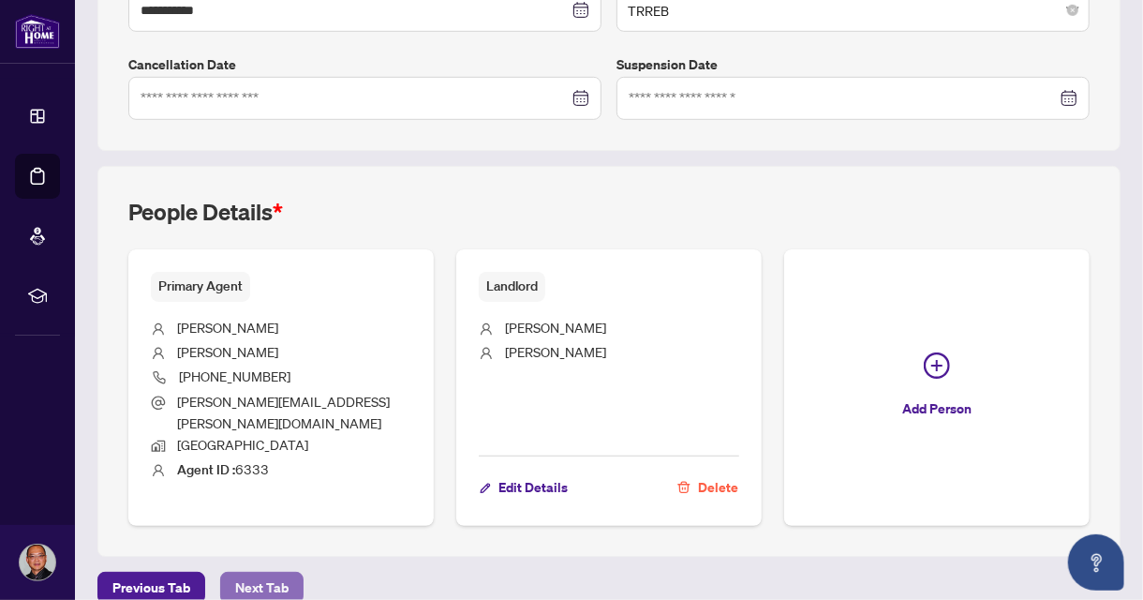
click at [257, 573] on span "Next Tab" at bounding box center [261, 588] width 53 height 30
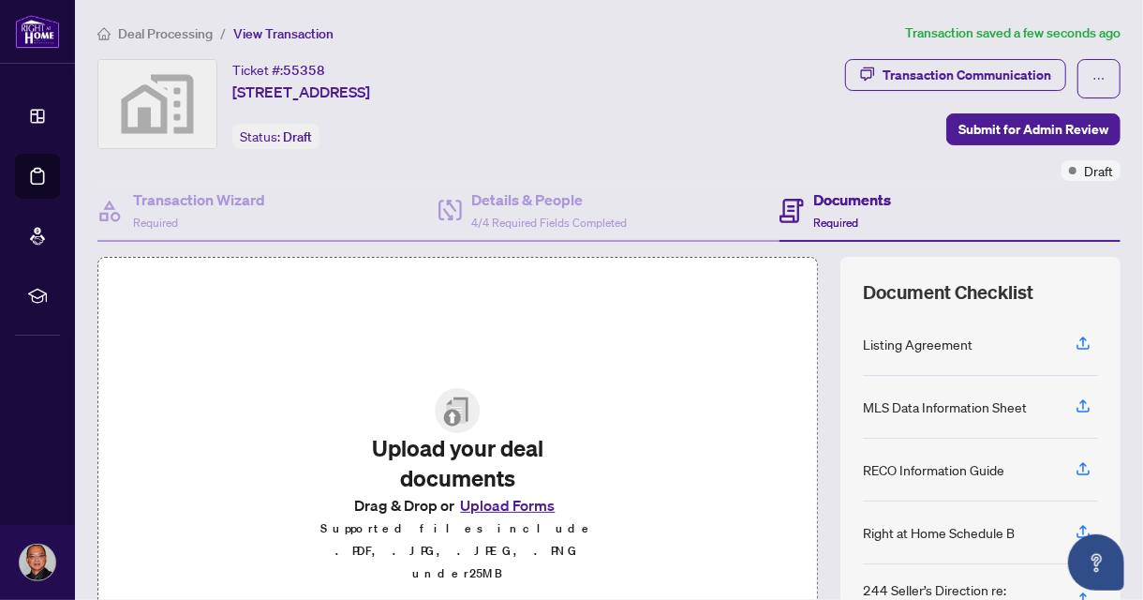
scroll to position [182, 0]
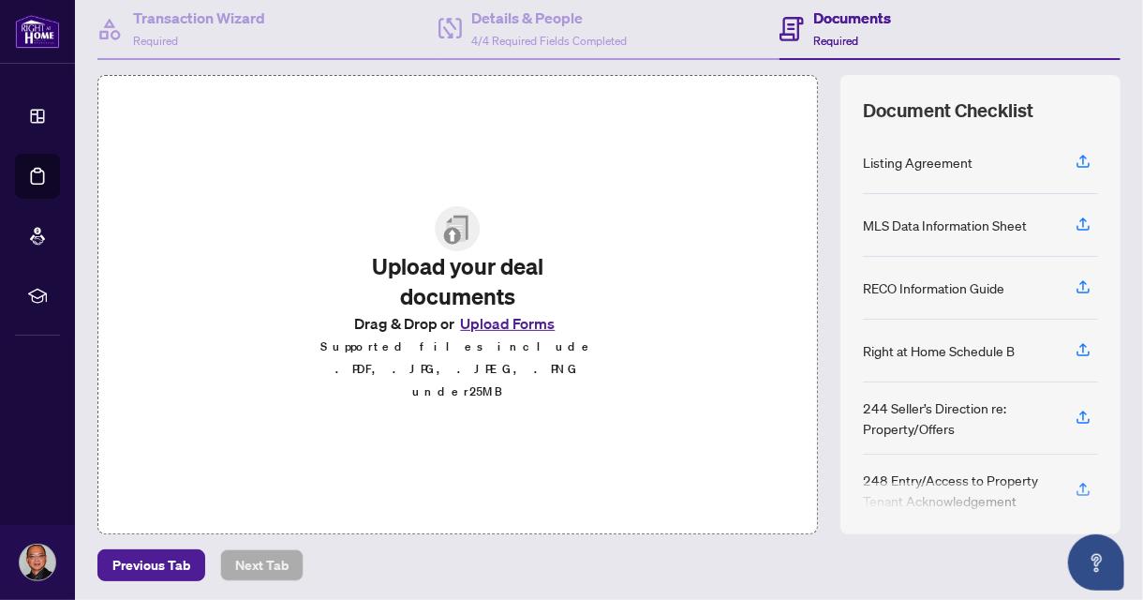
click at [506, 333] on button "Upload Forms" at bounding box center [508, 323] width 106 height 24
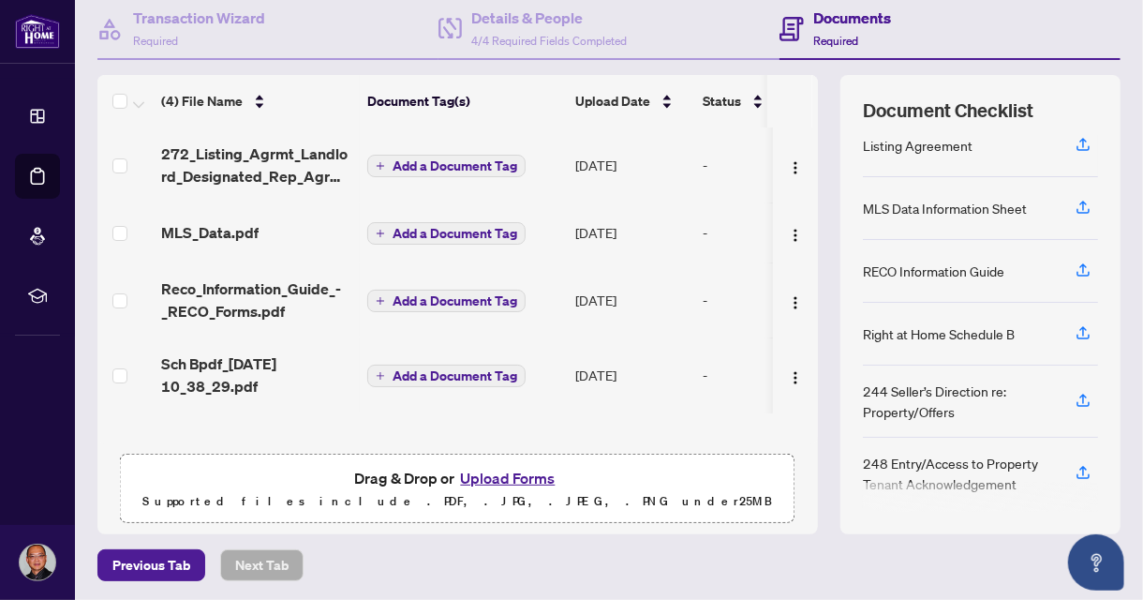
scroll to position [0, 0]
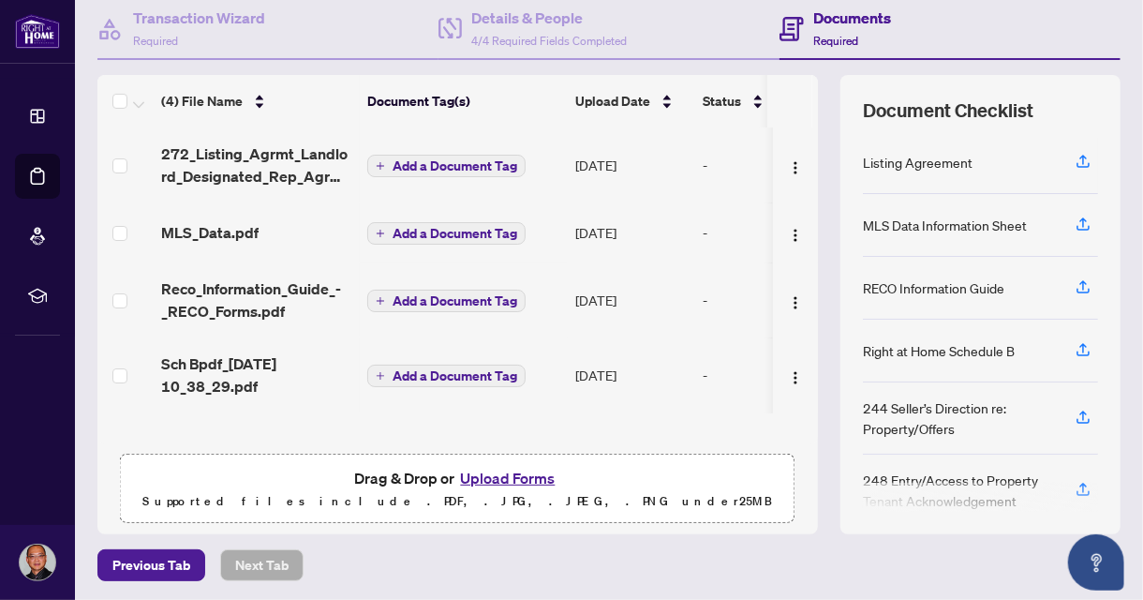
click at [422, 164] on span "Add a Document Tag" at bounding box center [455, 165] width 125 height 13
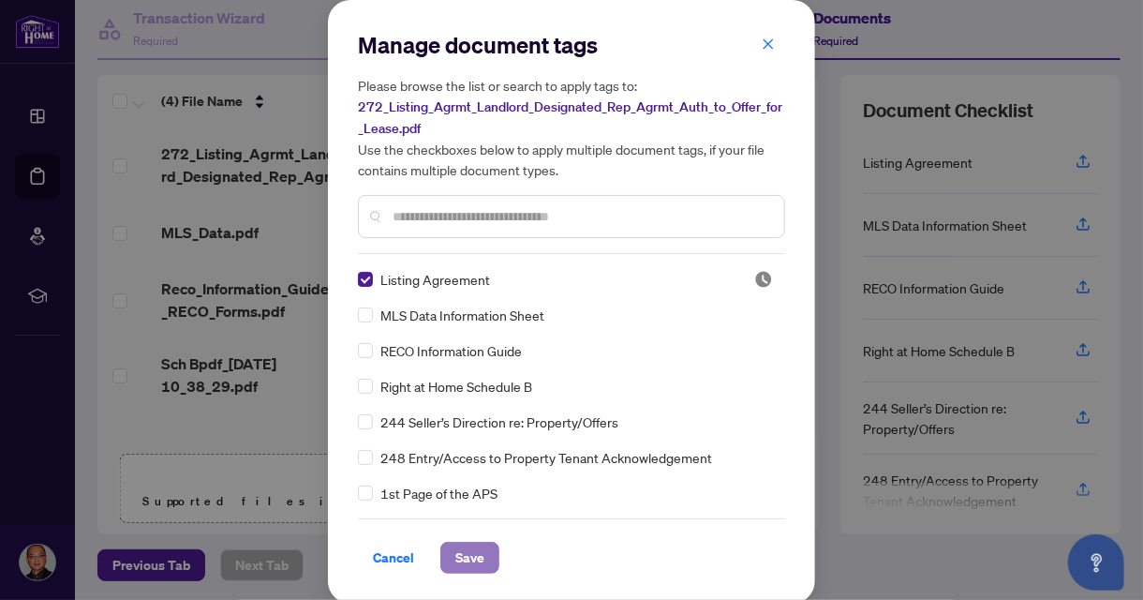
click at [456, 554] on span "Save" at bounding box center [470, 558] width 29 height 30
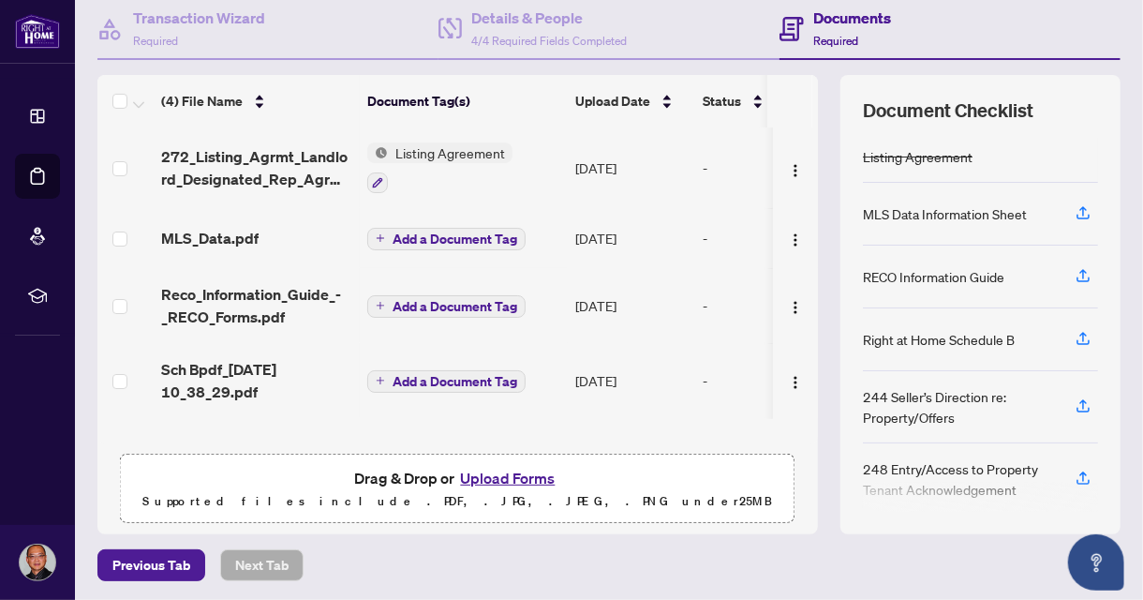
click at [444, 235] on span "Add a Document Tag" at bounding box center [455, 238] width 125 height 13
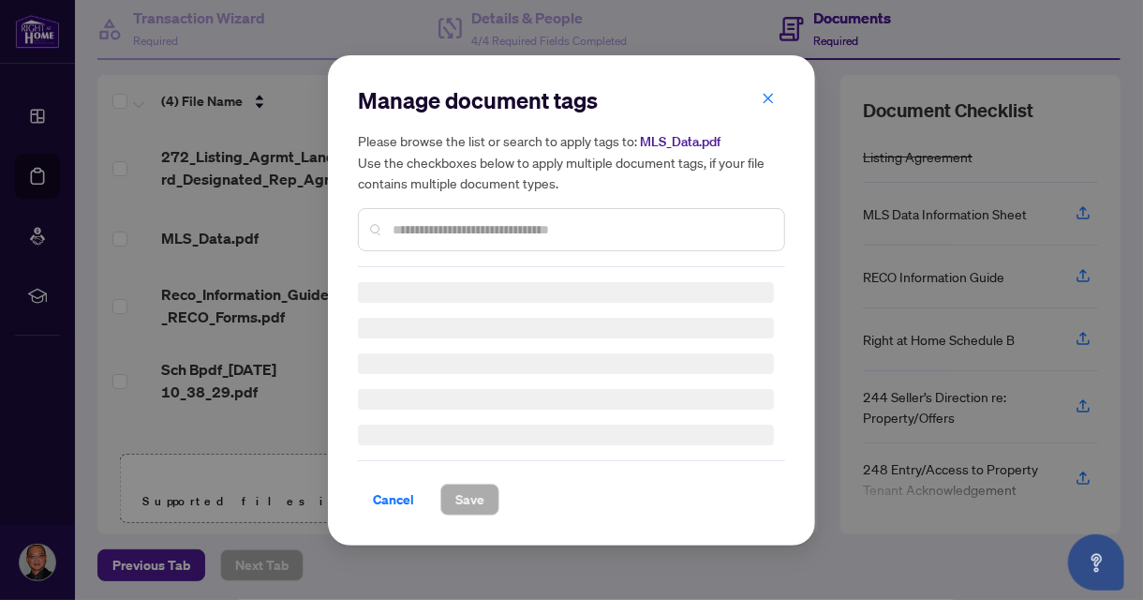
click at [443, 232] on input "text" at bounding box center [581, 229] width 377 height 21
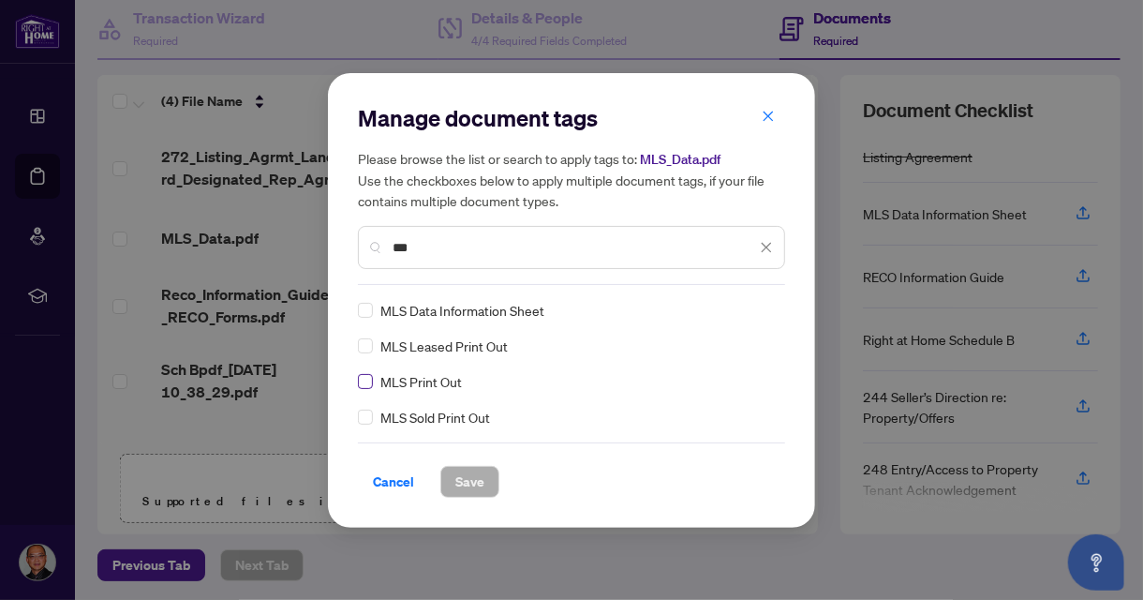
type input "***"
click at [469, 476] on span "Save" at bounding box center [470, 482] width 29 height 30
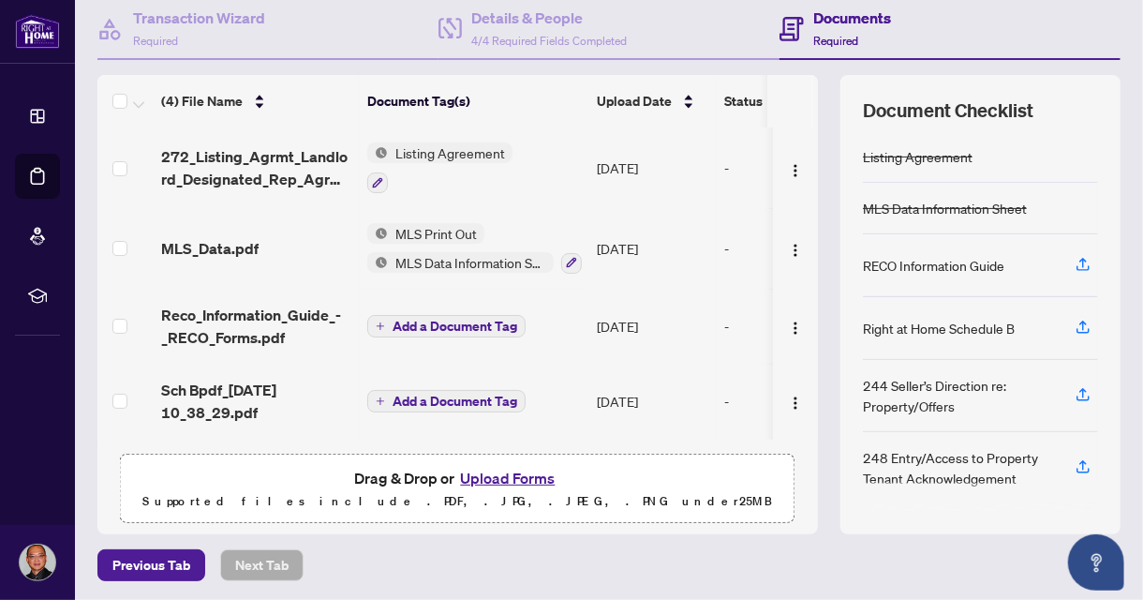
click at [446, 321] on span "Add a Document Tag" at bounding box center [455, 326] width 125 height 13
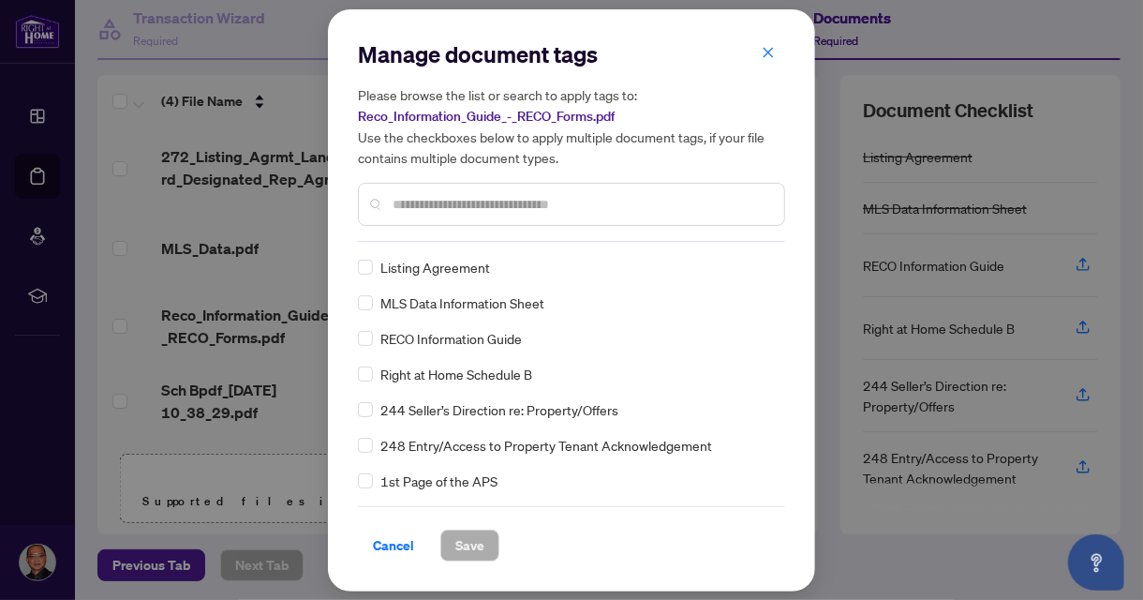
drag, startPoint x: 477, startPoint y: 340, endPoint x: 386, endPoint y: 341, distance: 90.9
click at [461, 336] on span "RECO Information Guide" at bounding box center [452, 338] width 142 height 21
click at [468, 542] on span "Save" at bounding box center [470, 545] width 29 height 30
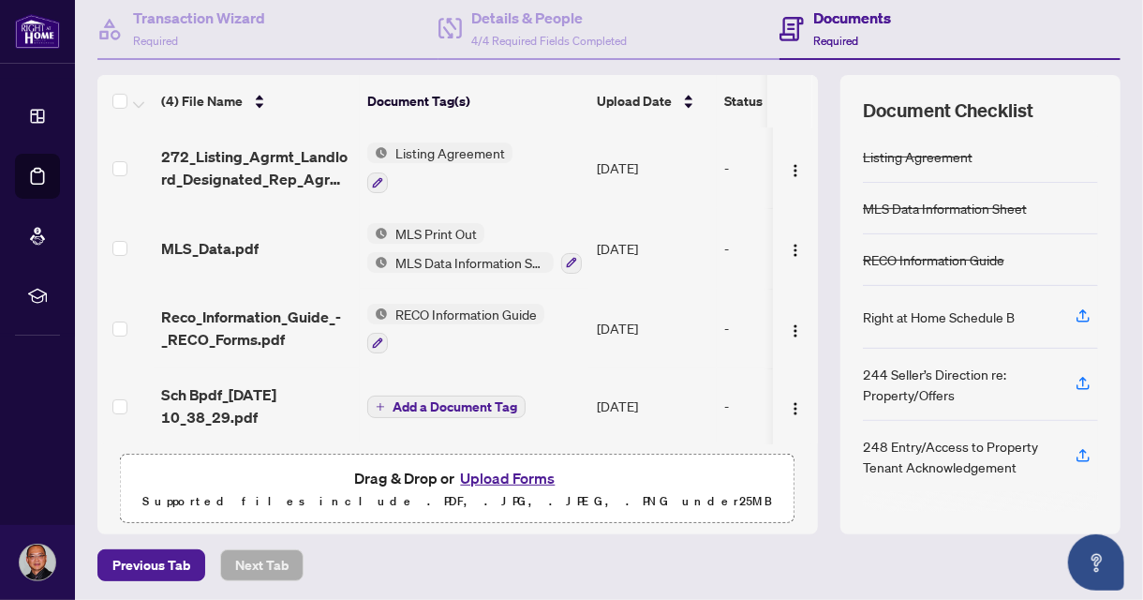
click at [477, 404] on span "Add a Document Tag" at bounding box center [455, 406] width 125 height 13
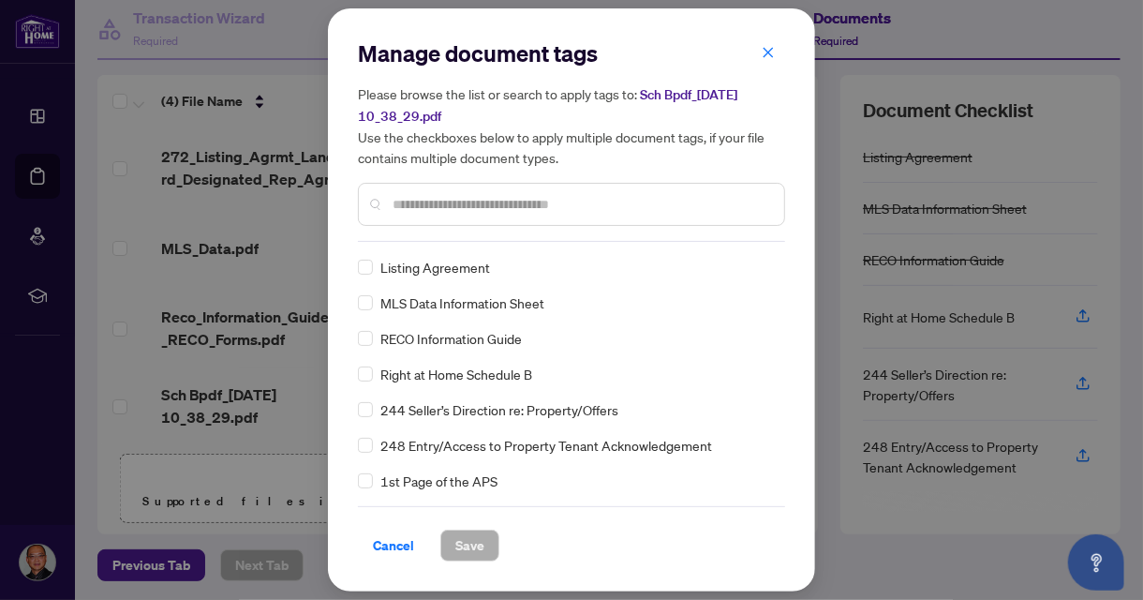
click at [474, 233] on div "Manage document tags Please browse the list or search to apply tags to: Sch Bpd…" at bounding box center [571, 139] width 427 height 203
click at [459, 202] on input "text" at bounding box center [581, 204] width 377 height 21
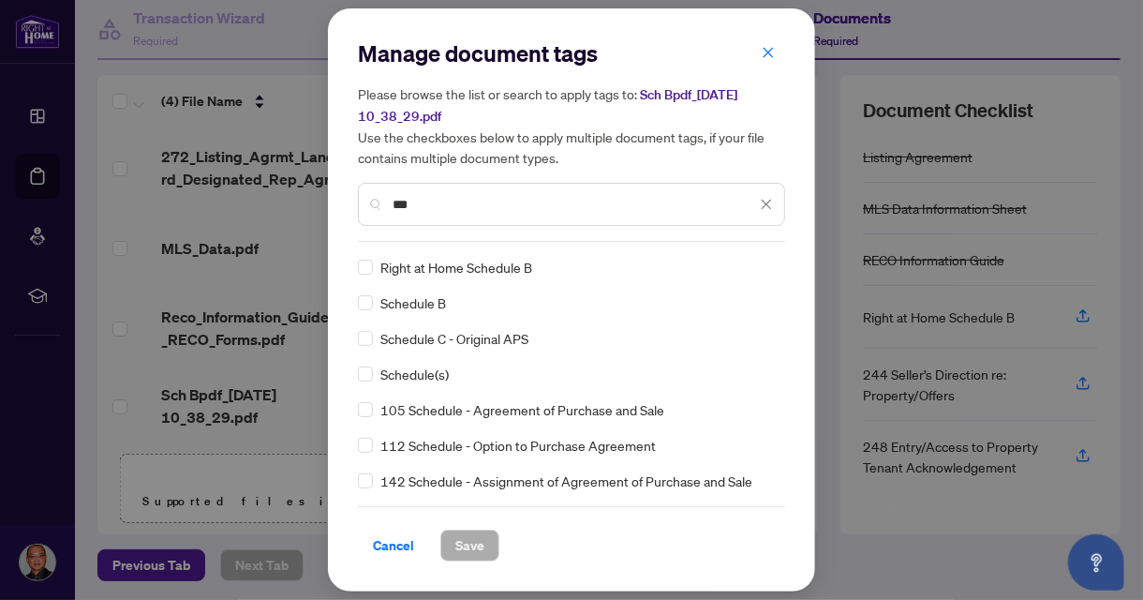
type input "***"
click at [465, 540] on span "Save" at bounding box center [470, 545] width 29 height 30
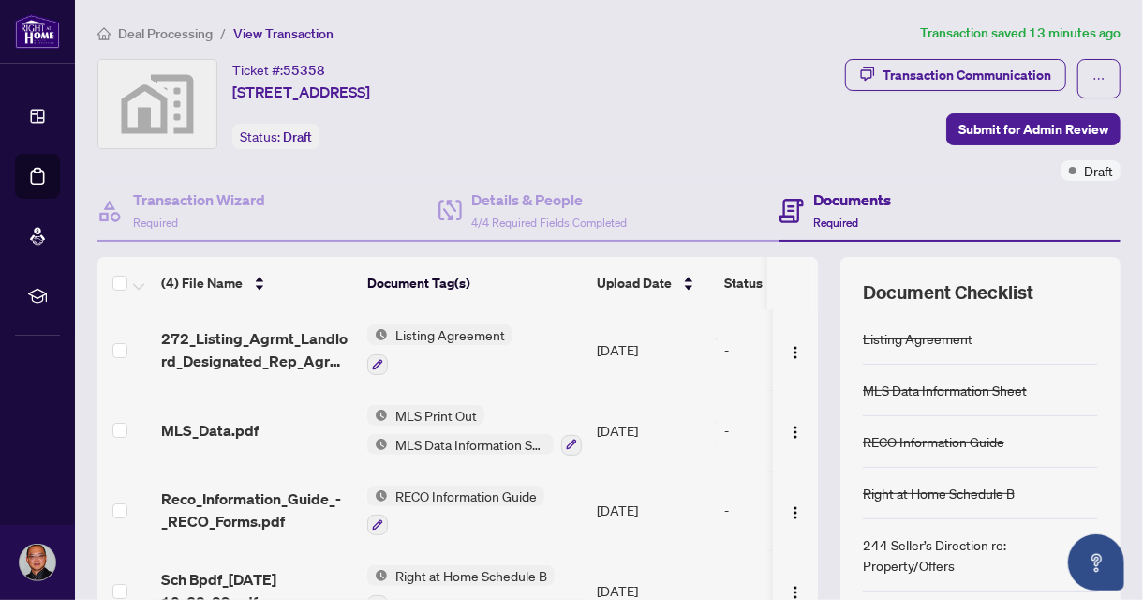
scroll to position [182, 0]
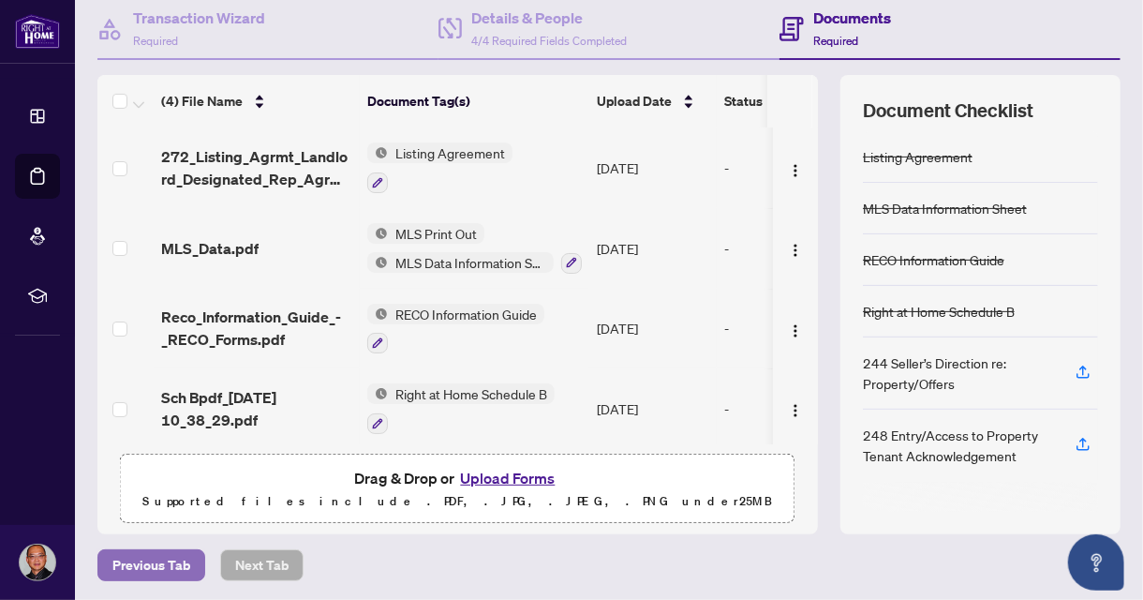
click at [163, 557] on span "Previous Tab" at bounding box center [151, 565] width 78 height 30
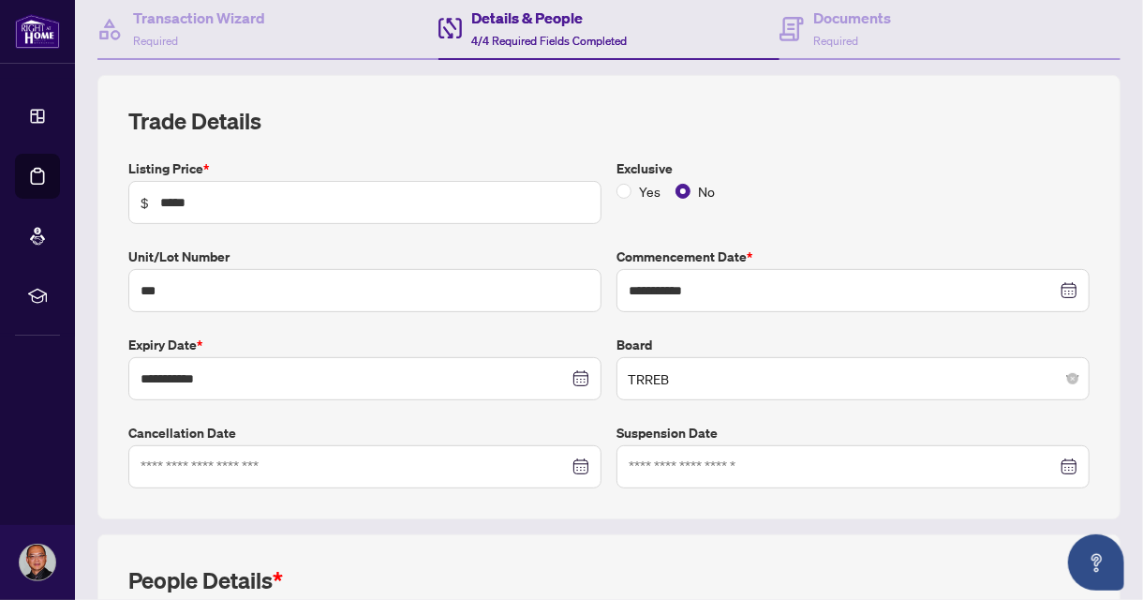
scroll to position [550, 0]
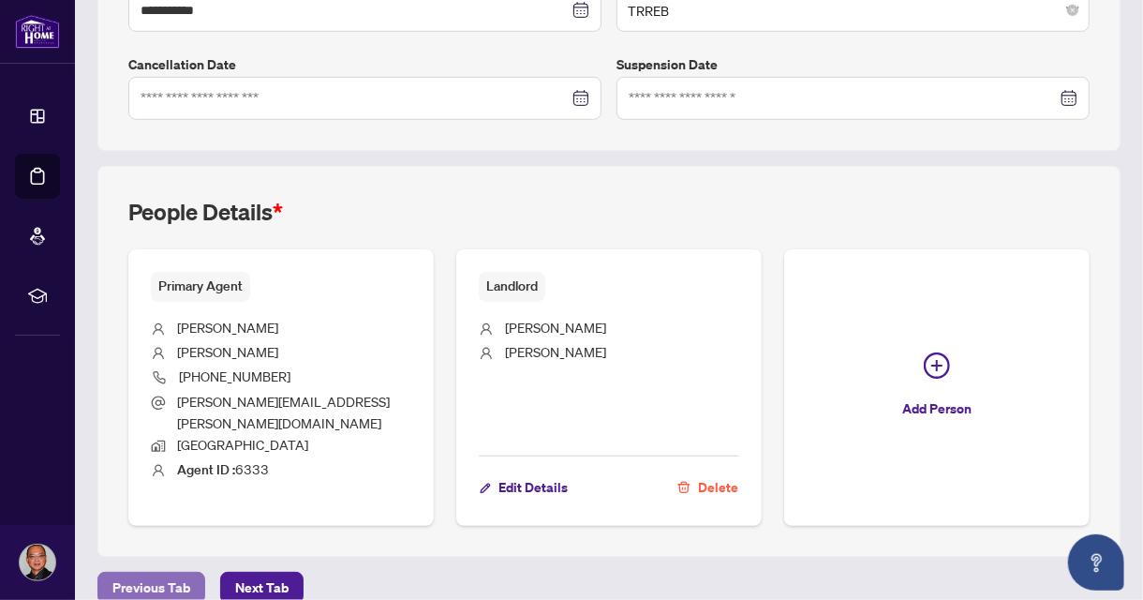
click at [156, 573] on span "Previous Tab" at bounding box center [151, 588] width 78 height 30
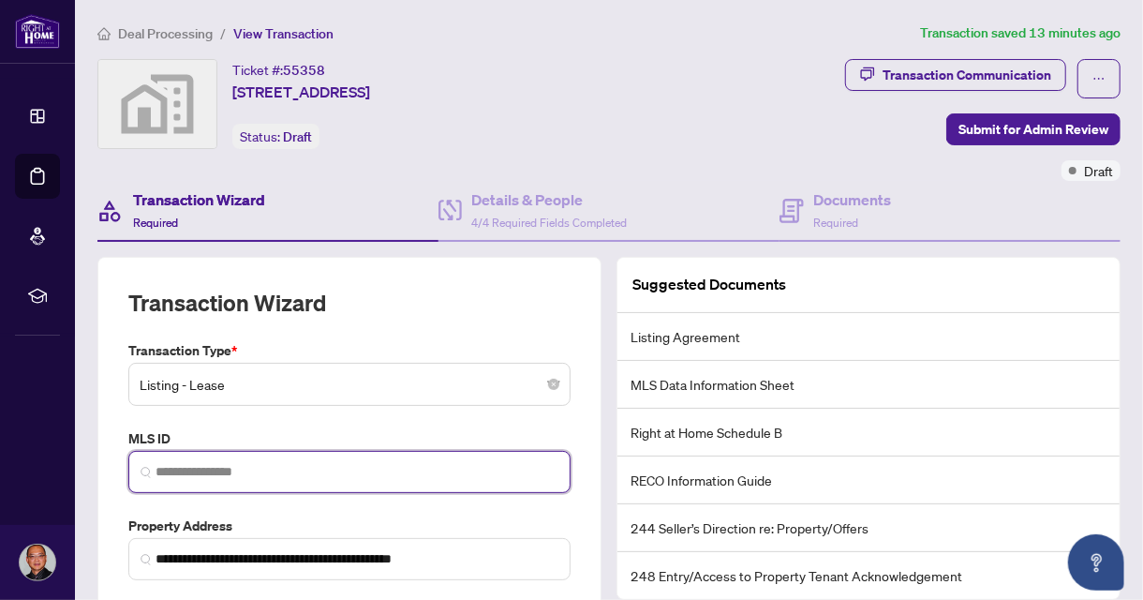
paste input "*********"
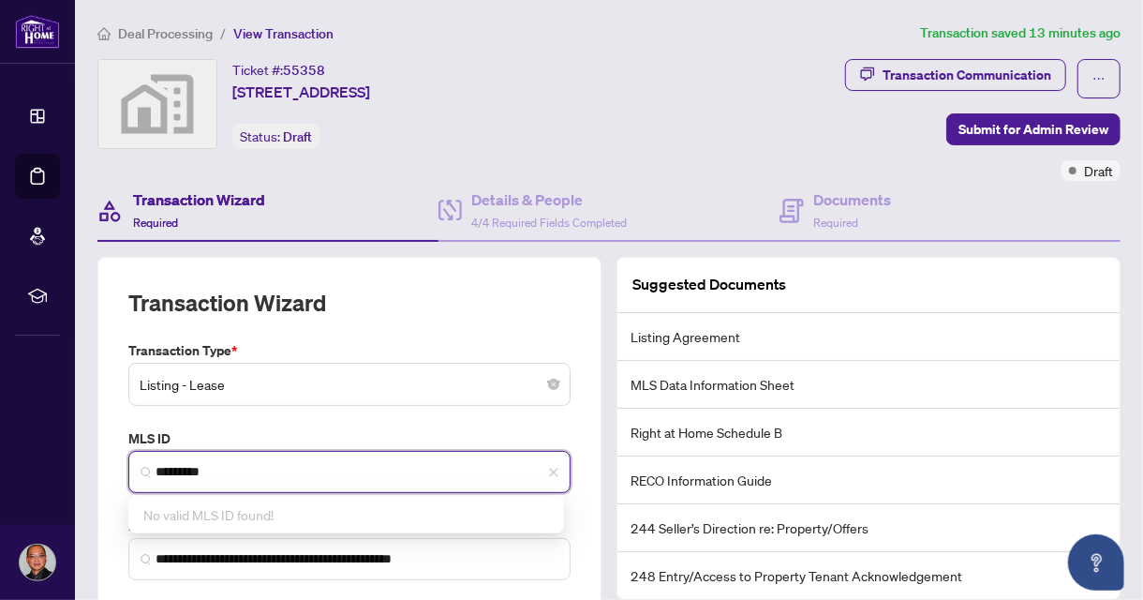
scroll to position [141, 0]
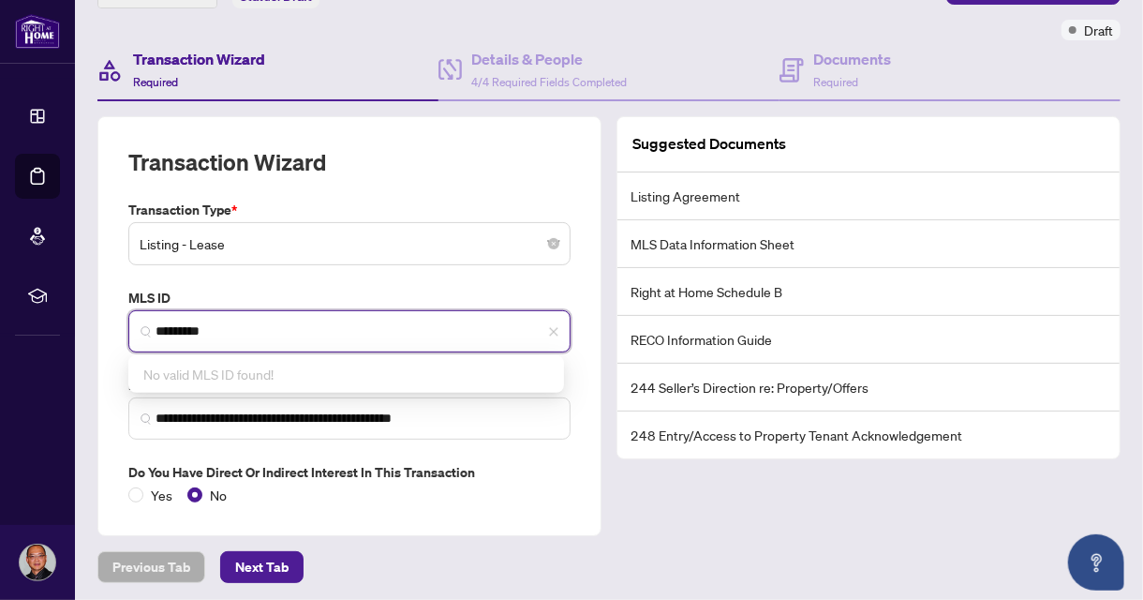
type input "*********"
click at [400, 327] on input "*********" at bounding box center [357, 331] width 403 height 20
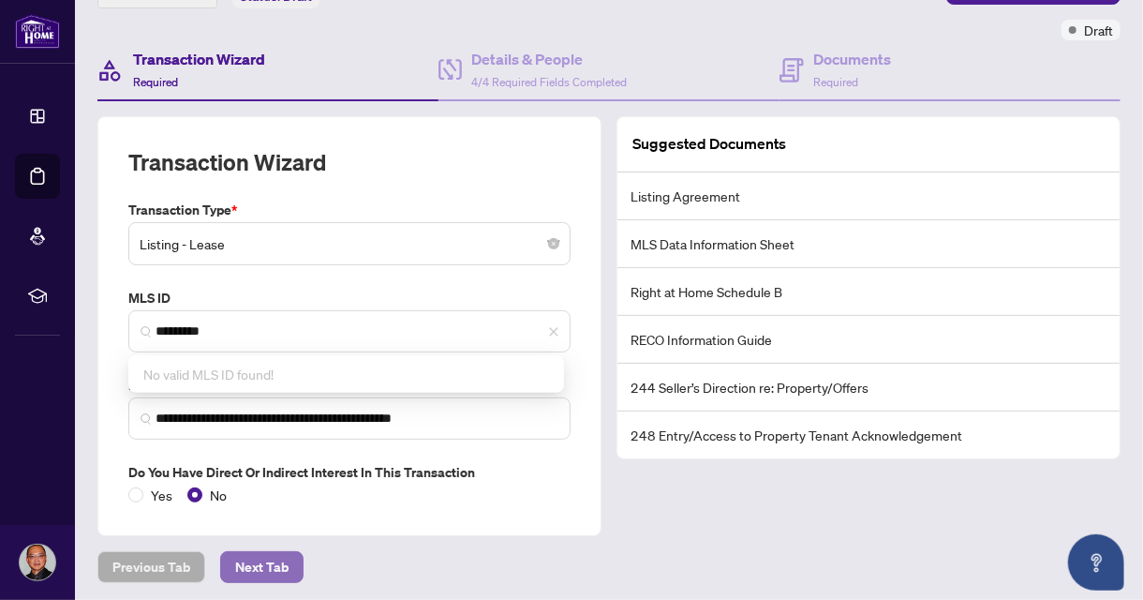
click at [259, 556] on span "Next Tab" at bounding box center [261, 567] width 53 height 30
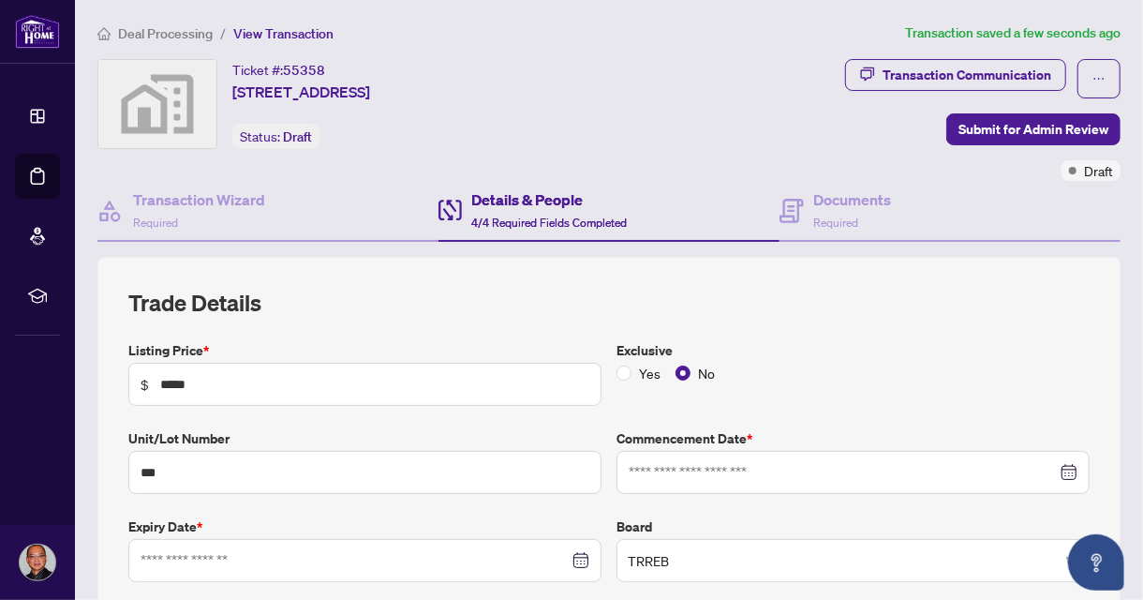
type input "**********"
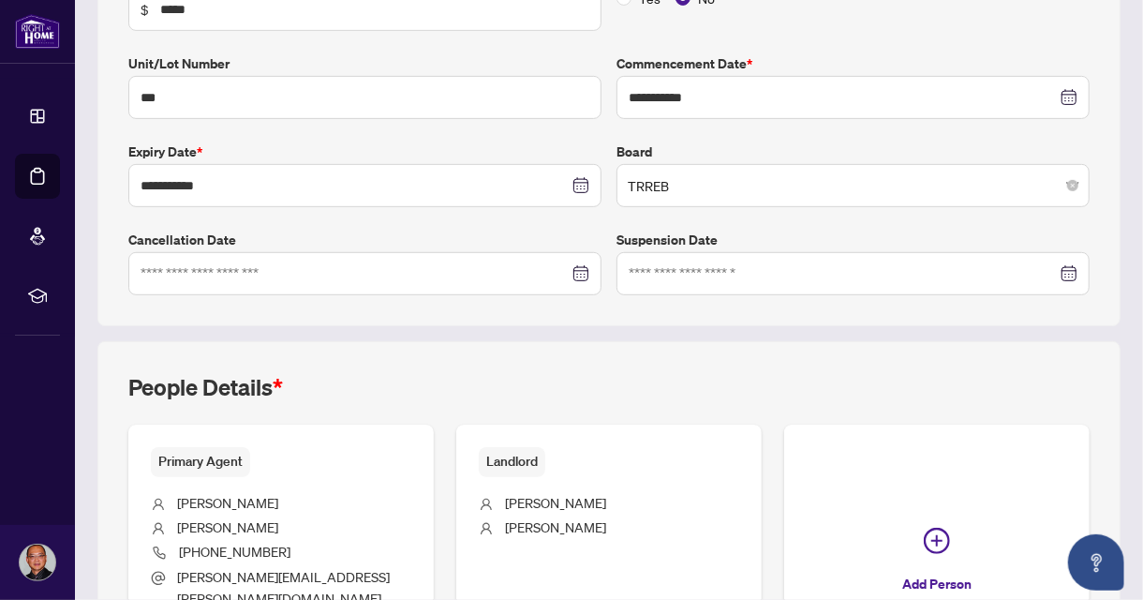
scroll to position [550, 0]
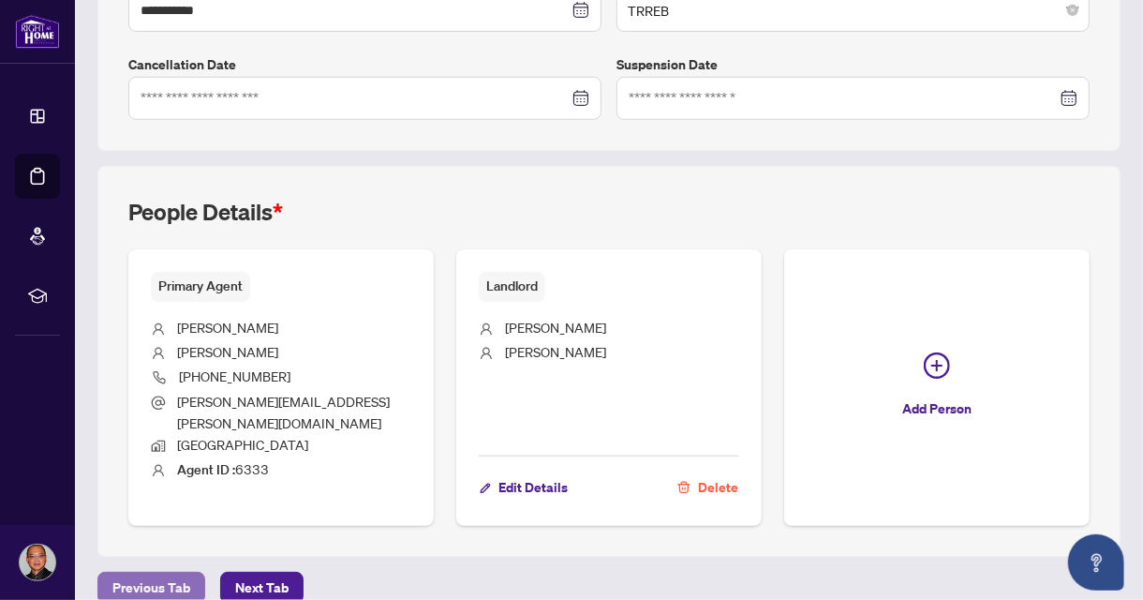
click at [120, 573] on span "Previous Tab" at bounding box center [151, 588] width 78 height 30
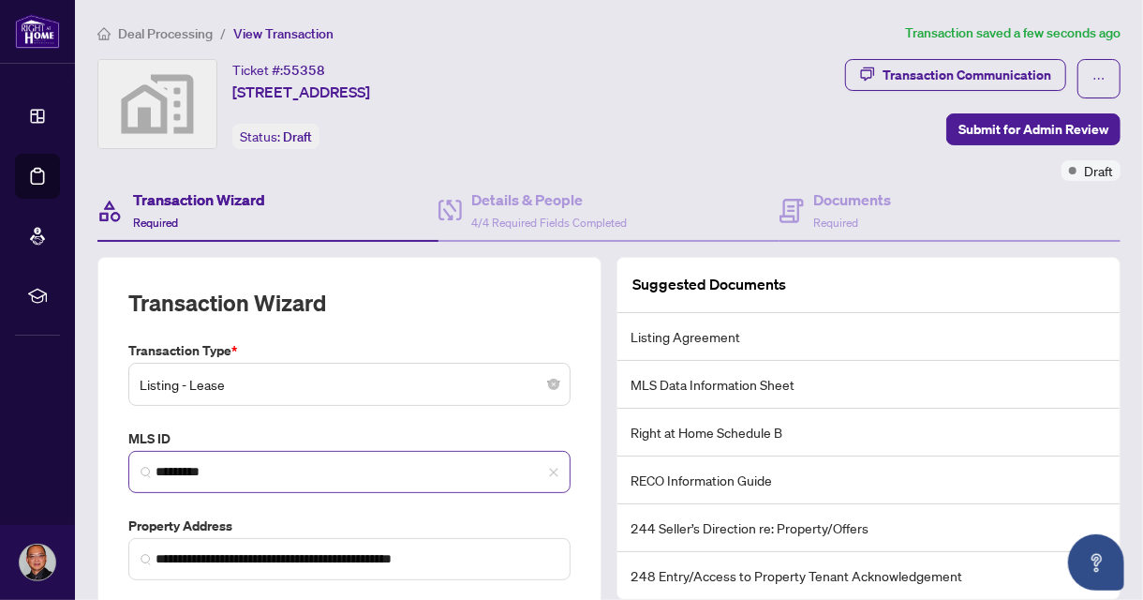
click at [143, 471] on img at bounding box center [146, 472] width 11 height 11
click at [432, 467] on input "*********" at bounding box center [357, 472] width 403 height 20
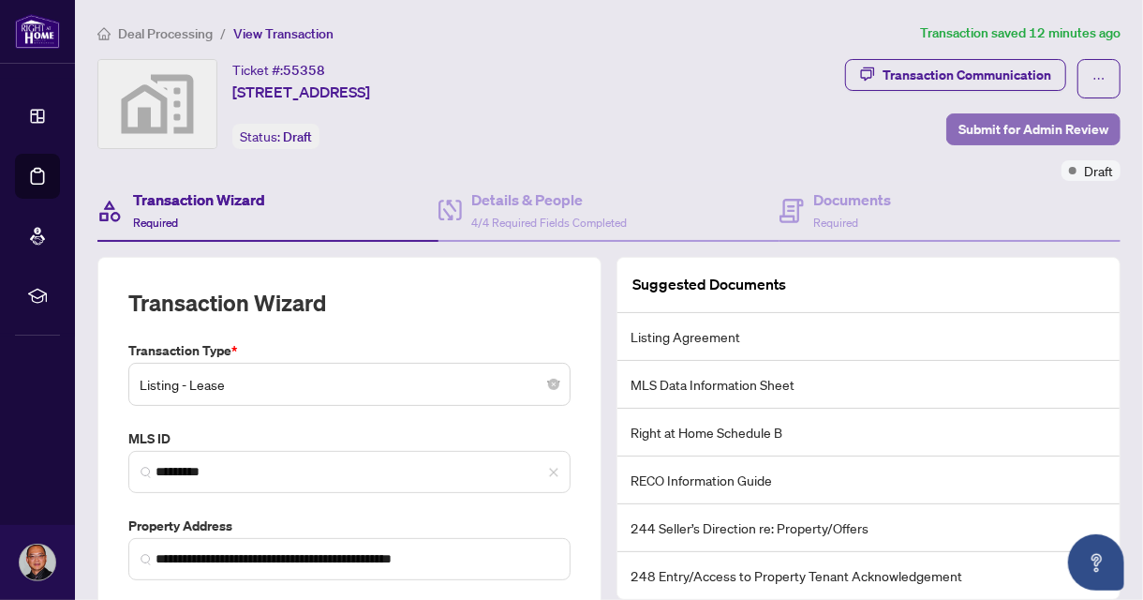
click at [1005, 127] on span "Submit for Admin Review" at bounding box center [1034, 129] width 150 height 30
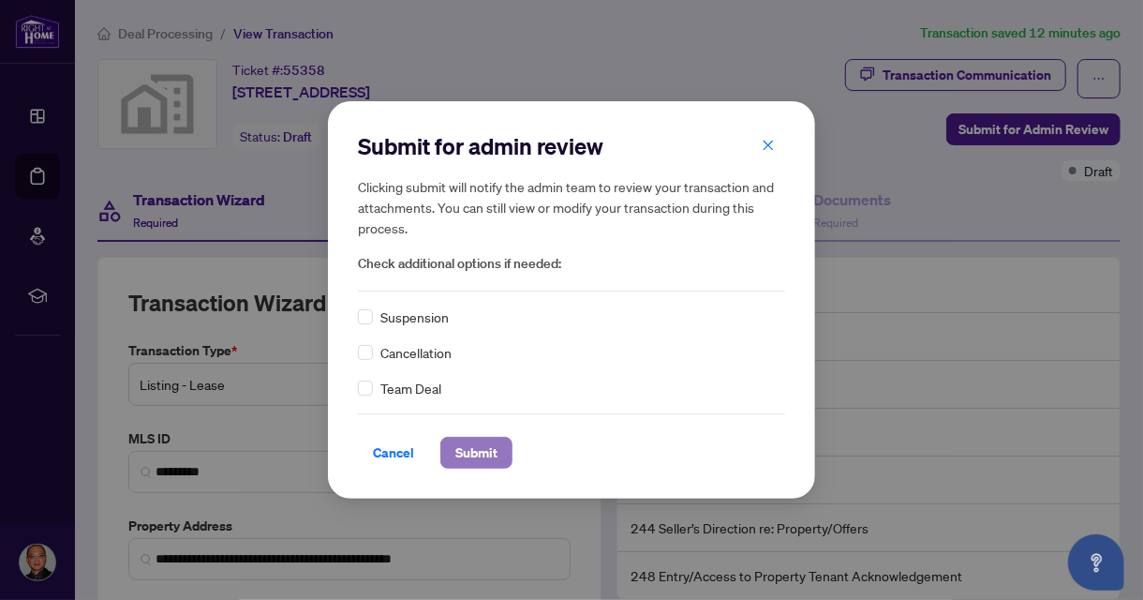
click at [482, 455] on span "Submit" at bounding box center [477, 453] width 42 height 30
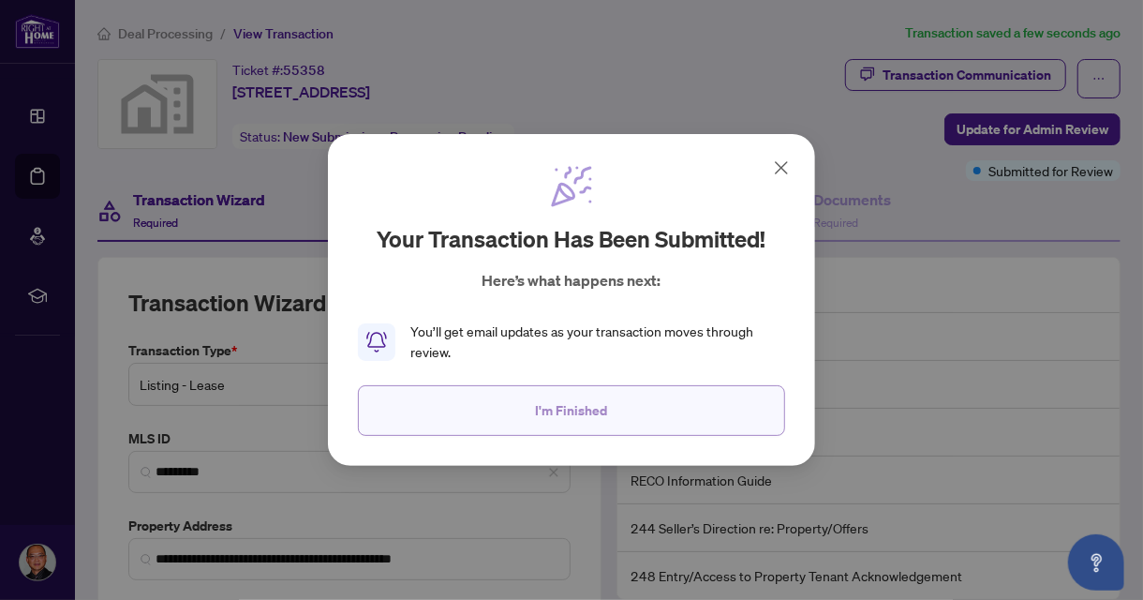
click at [610, 408] on button "I'm Finished" at bounding box center [571, 410] width 427 height 51
